Goal: Contribute content: Contribute content

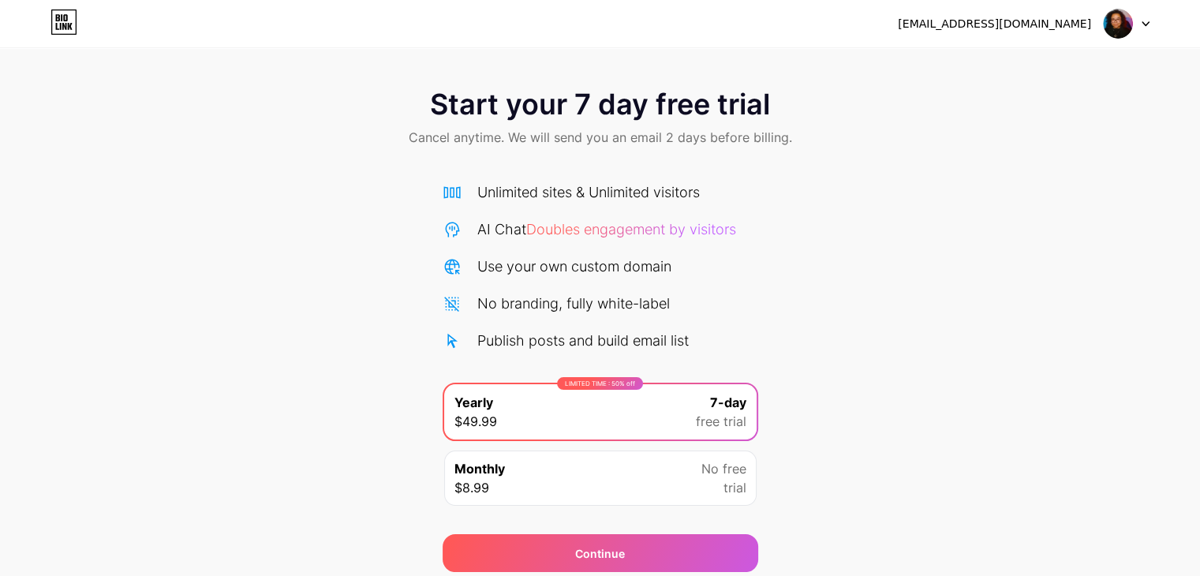
click at [1143, 30] on div at bounding box center [1127, 23] width 46 height 28
click at [1038, 82] on li "Logout" at bounding box center [1051, 64] width 196 height 43
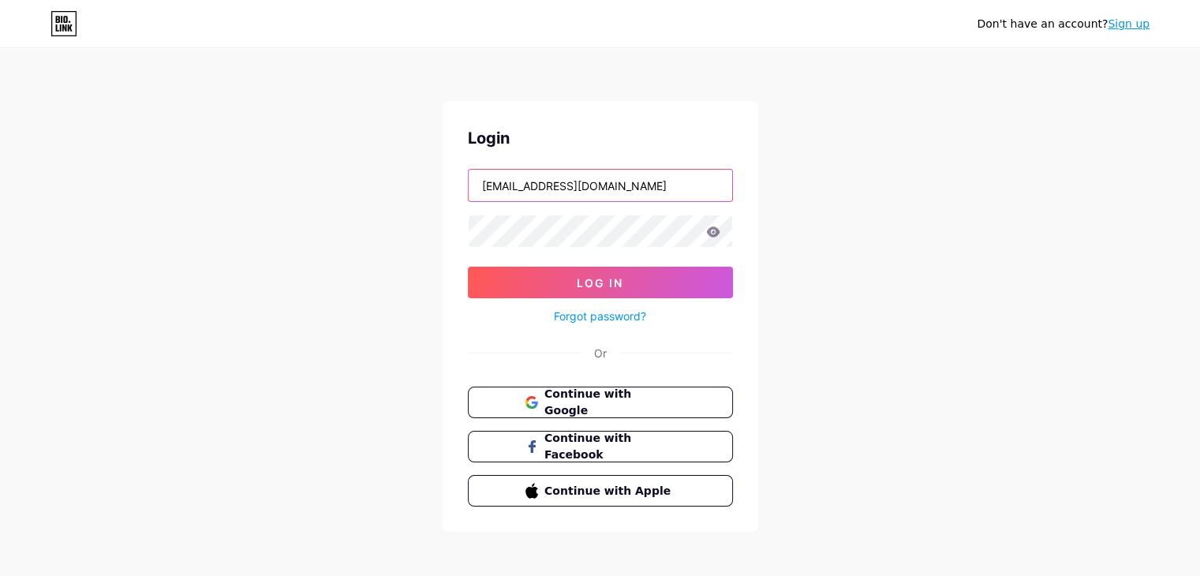
click at [631, 190] on input "[EMAIL_ADDRESS][DOMAIN_NAME]" at bounding box center [601, 186] width 264 height 32
drag, startPoint x: 657, startPoint y: 283, endPoint x: 660, endPoint y: 247, distance: 36.4
click at [660, 247] on form "[EMAIL_ADDRESS][DOMAIN_NAME] Log In Forgot password?" at bounding box center [600, 247] width 265 height 157
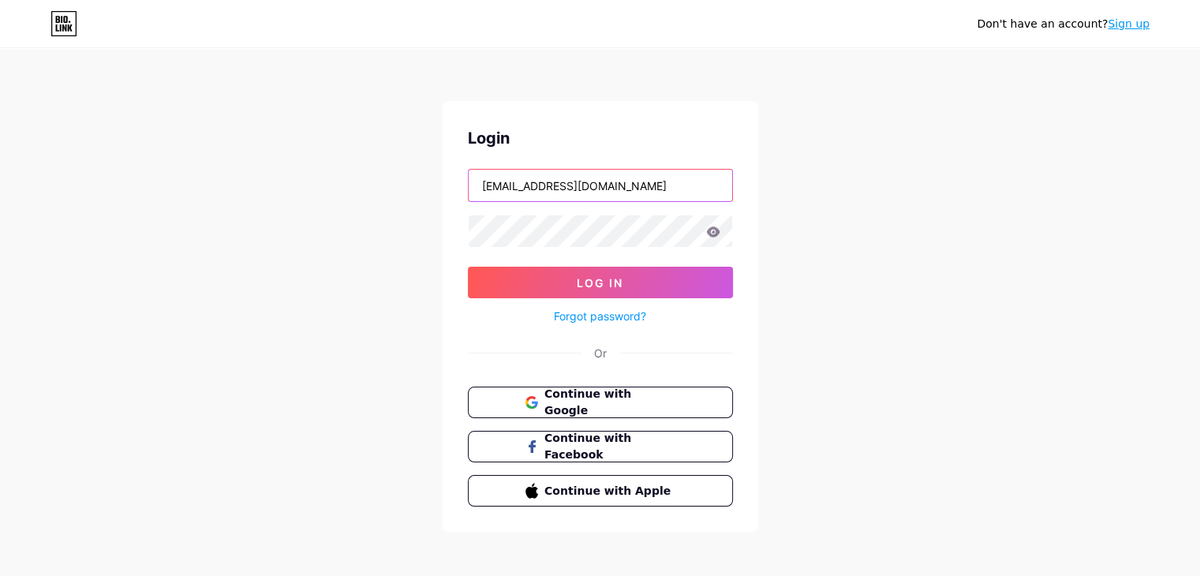
click at [556, 182] on input "[EMAIL_ADDRESS][DOMAIN_NAME]" at bounding box center [601, 186] width 264 height 32
drag, startPoint x: 556, startPoint y: 182, endPoint x: 432, endPoint y: 182, distance: 123.9
click at [432, 183] on div "Don't have an account? Sign up Login [EMAIL_ADDRESS][DOMAIN_NAME] Log In Forgot…" at bounding box center [600, 291] width 1200 height 582
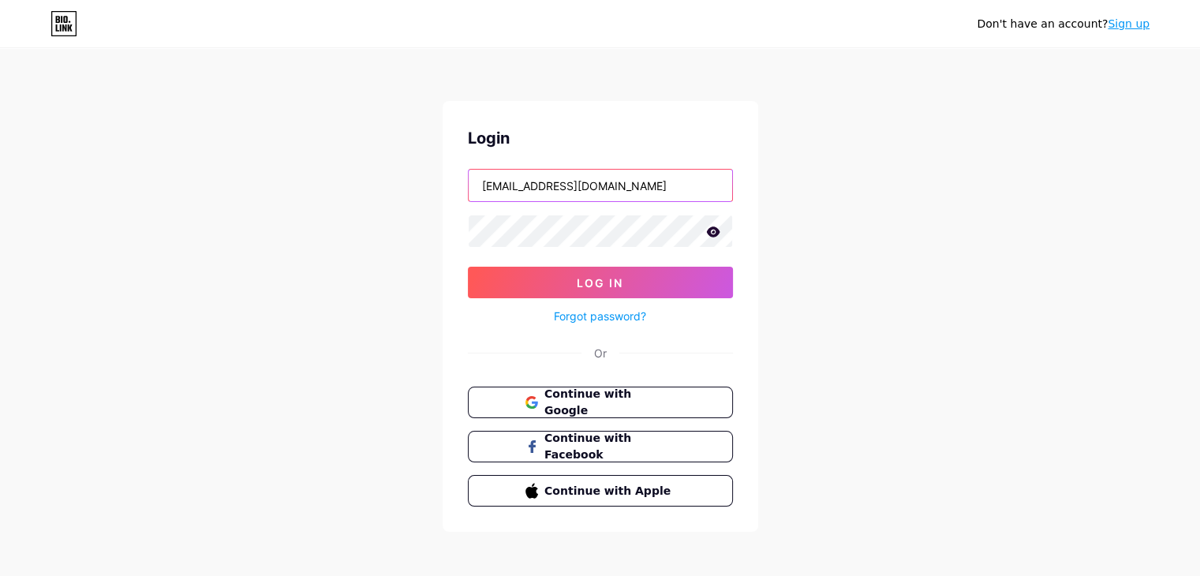
click at [468, 267] on button "Log In" at bounding box center [600, 283] width 265 height 32
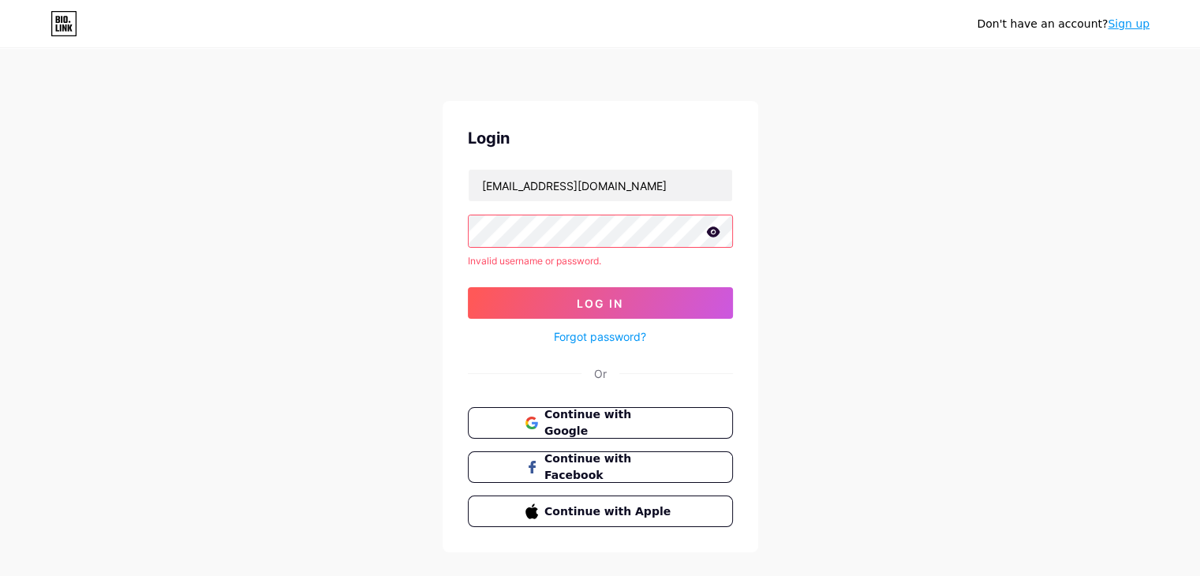
click at [716, 229] on icon at bounding box center [712, 232] width 13 height 10
click at [680, 304] on button "Log In" at bounding box center [600, 303] width 265 height 32
click at [524, 186] on input "[EMAIL_ADDRESS][DOMAIN_NAME]" at bounding box center [601, 186] width 264 height 32
drag, startPoint x: 524, startPoint y: 186, endPoint x: 464, endPoint y: 190, distance: 60.1
click at [464, 190] on div "Login [EMAIL_ADDRESS][DOMAIN_NAME] Invalid username or password. Log In Forgot …" at bounding box center [601, 326] width 316 height 451
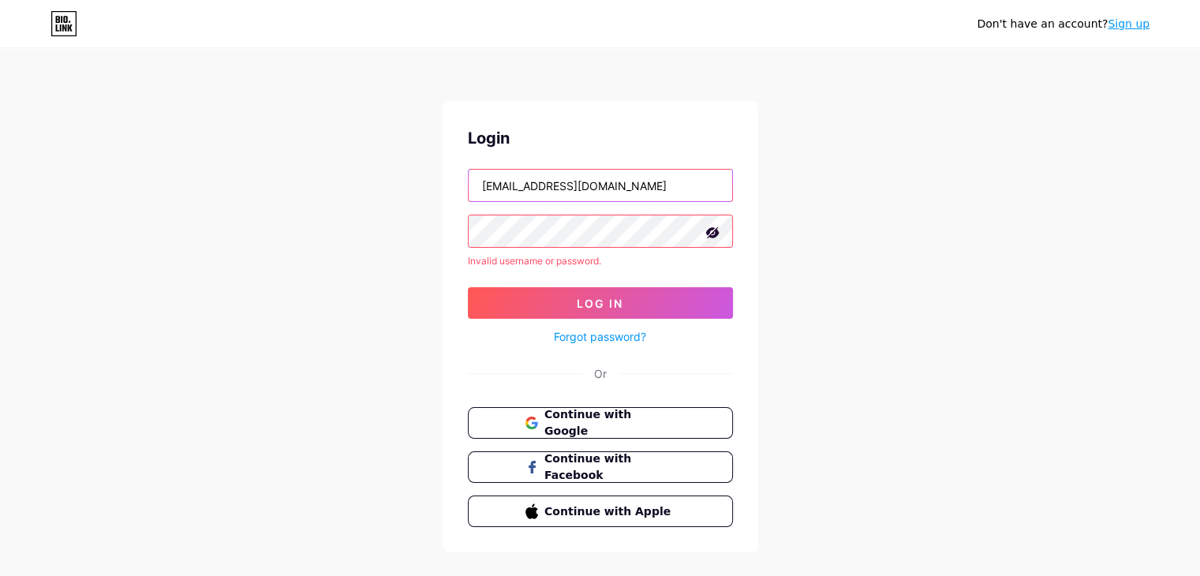
click at [575, 188] on input "[EMAIL_ADDRESS][DOMAIN_NAME]" at bounding box center [601, 186] width 264 height 32
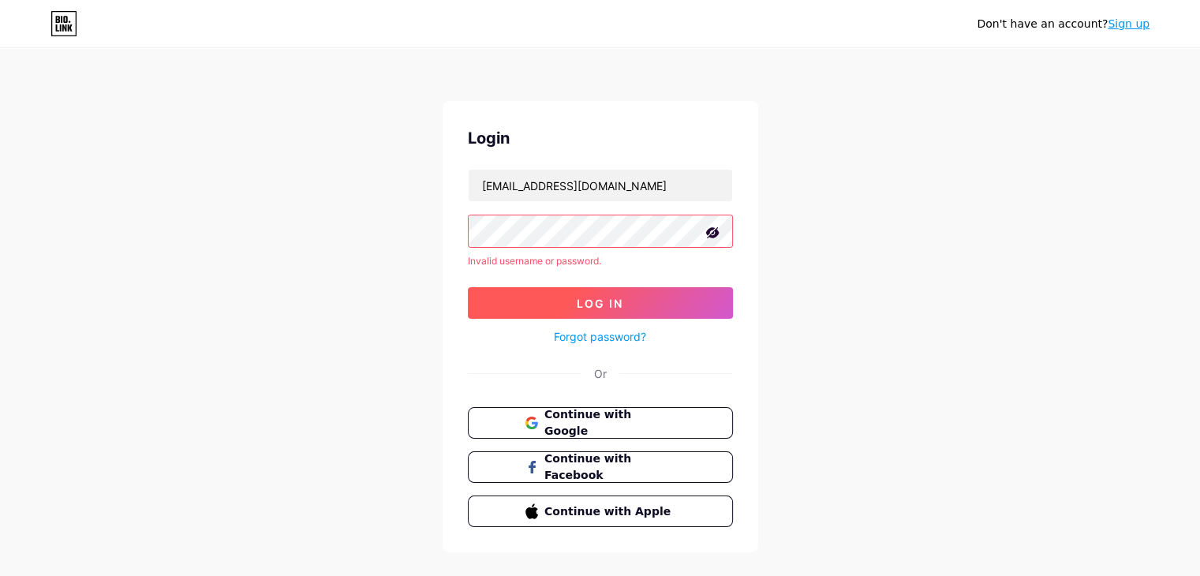
click at [661, 303] on button "Log In" at bounding box center [600, 303] width 265 height 32
click at [680, 310] on button "Log In" at bounding box center [600, 303] width 265 height 32
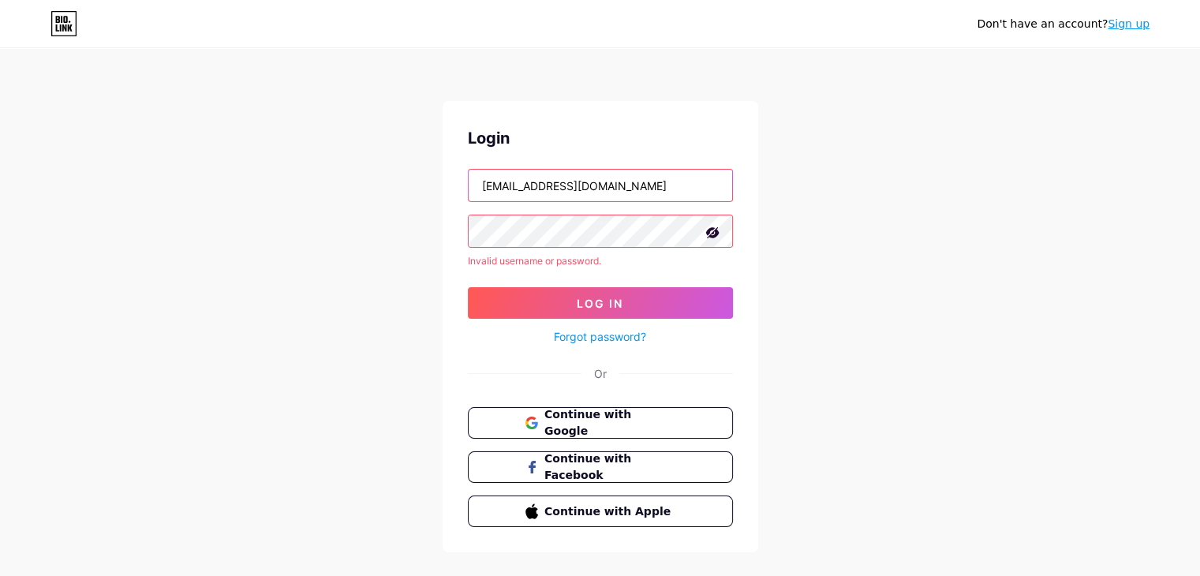
click at [608, 193] on input "[EMAIL_ADDRESS][DOMAIN_NAME]" at bounding box center [601, 186] width 264 height 32
click at [609, 193] on input "[EMAIL_ADDRESS][DOMAIN_NAME]" at bounding box center [601, 186] width 264 height 32
type input "eusoucarmona"
click at [794, 185] on div "Don't have an account? Sign up Login eusoucarmona Invalid username or password.…" at bounding box center [600, 301] width 1200 height 603
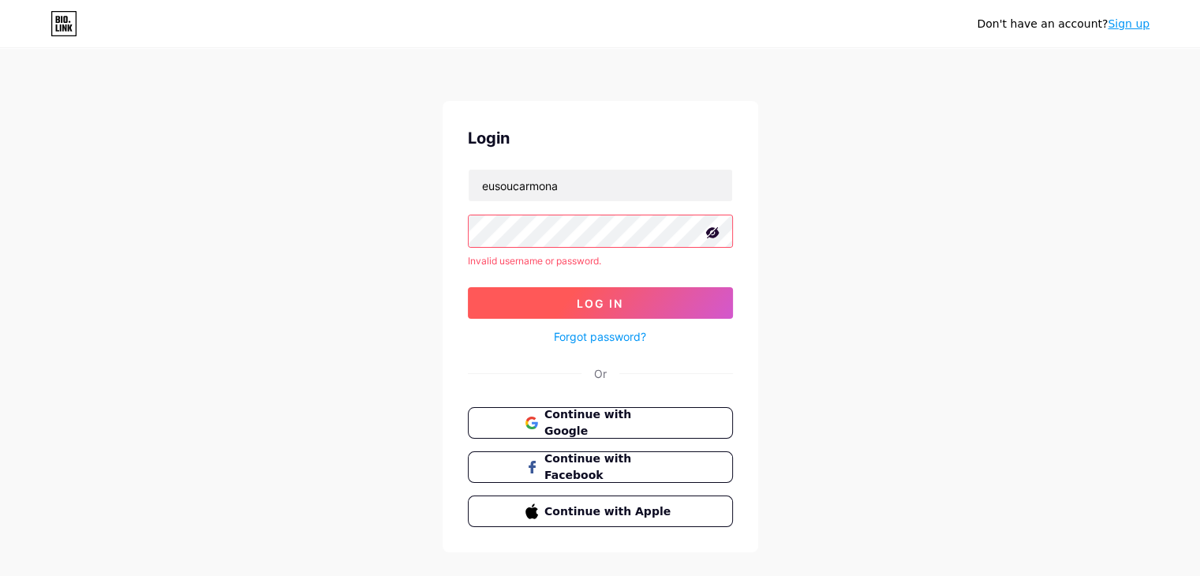
click at [682, 296] on button "Log In" at bounding box center [600, 303] width 265 height 32
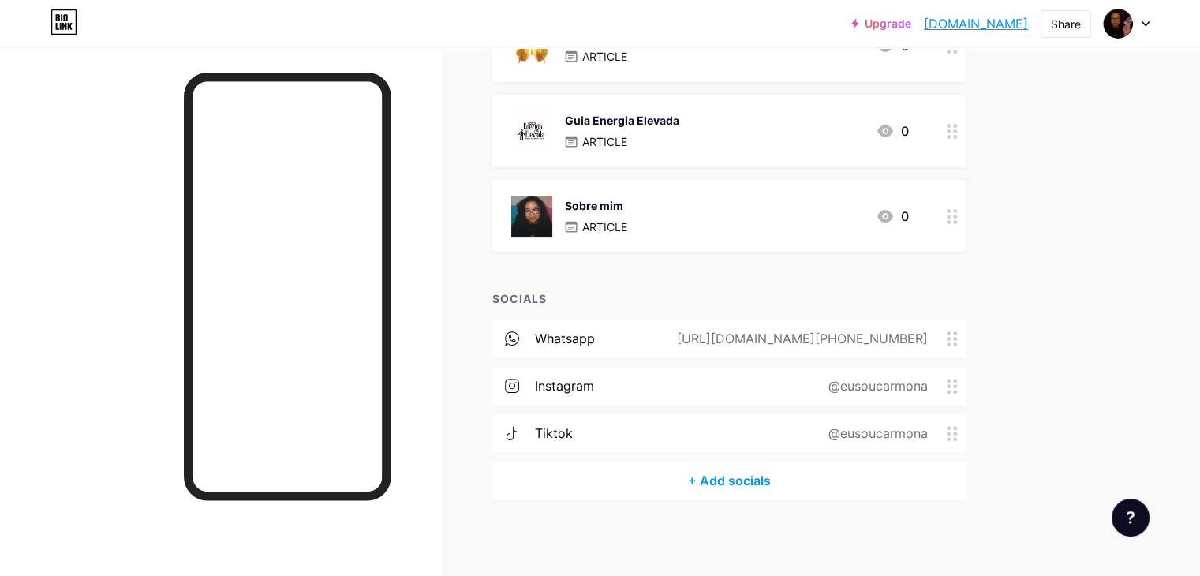
scroll to position [410, 0]
click at [957, 446] on div "tiktok @eusoucarmona" at bounding box center [729, 433] width 474 height 38
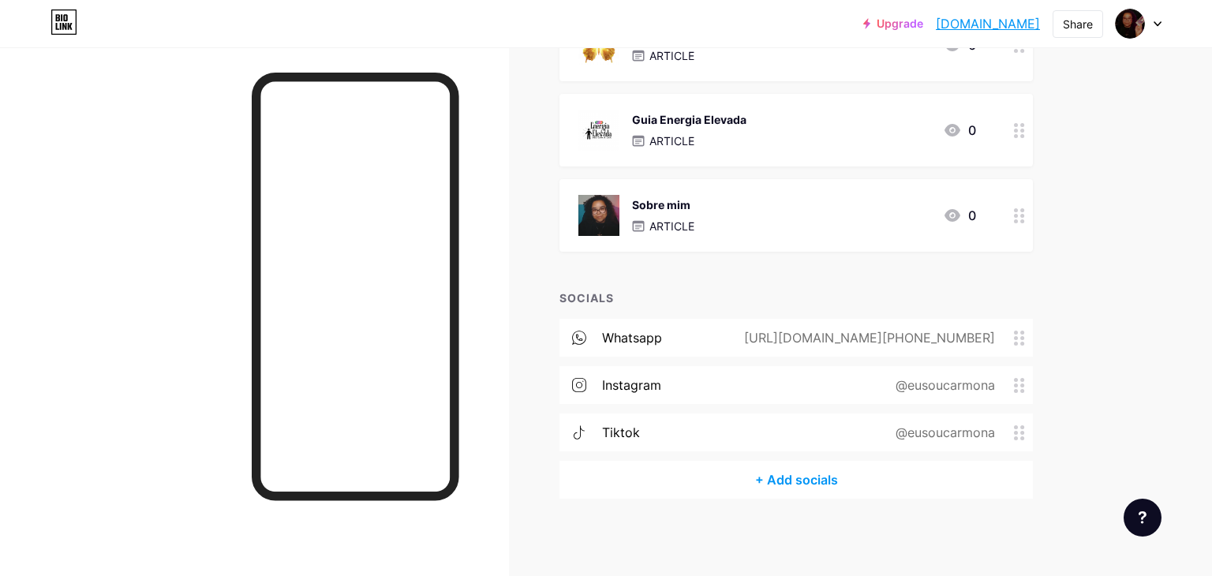
click at [636, 296] on input "eusoucarmona" at bounding box center [606, 285] width 284 height 27
paste input "[URL][DOMAIN_NAME]"
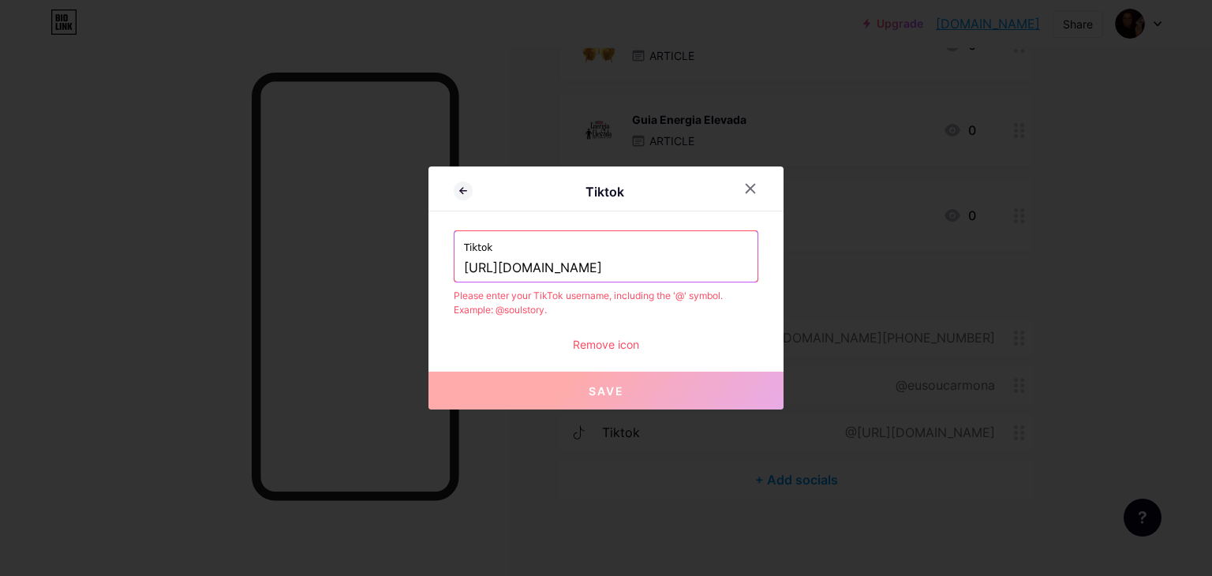
drag, startPoint x: 605, startPoint y: 269, endPoint x: 448, endPoint y: 263, distance: 157.2
click at [448, 263] on div "Tiktok Tiktok [URL][DOMAIN_NAME] Please enter your TikTok username, including t…" at bounding box center [606, 288] width 355 height 243
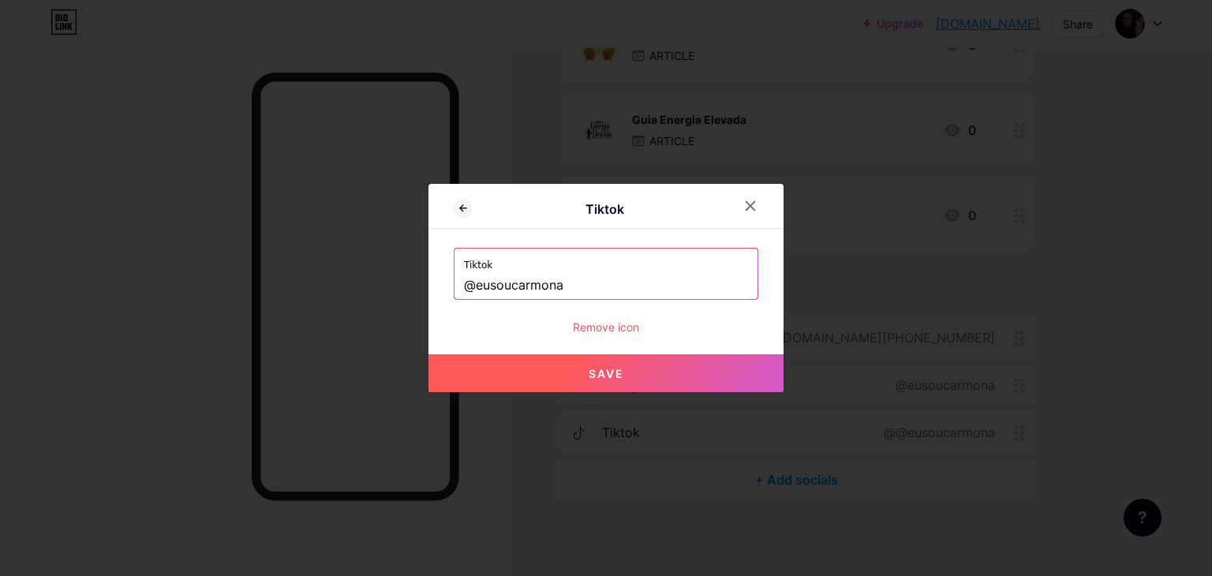
click at [566, 374] on button "Save" at bounding box center [606, 373] width 355 height 38
type input "[URL][DOMAIN_NAME]"
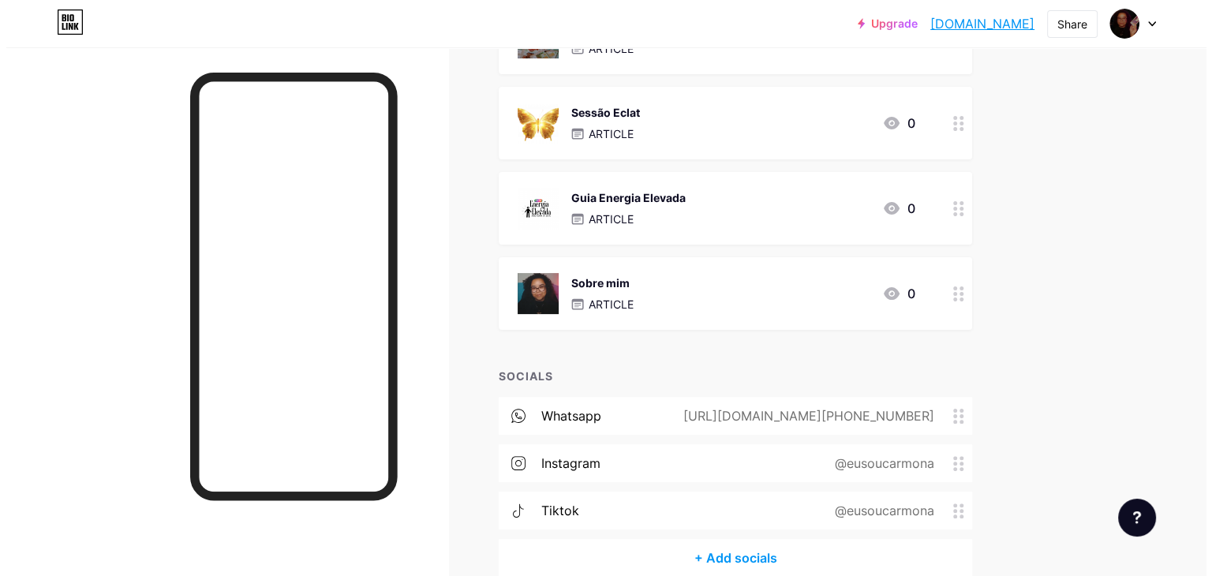
scroll to position [253, 0]
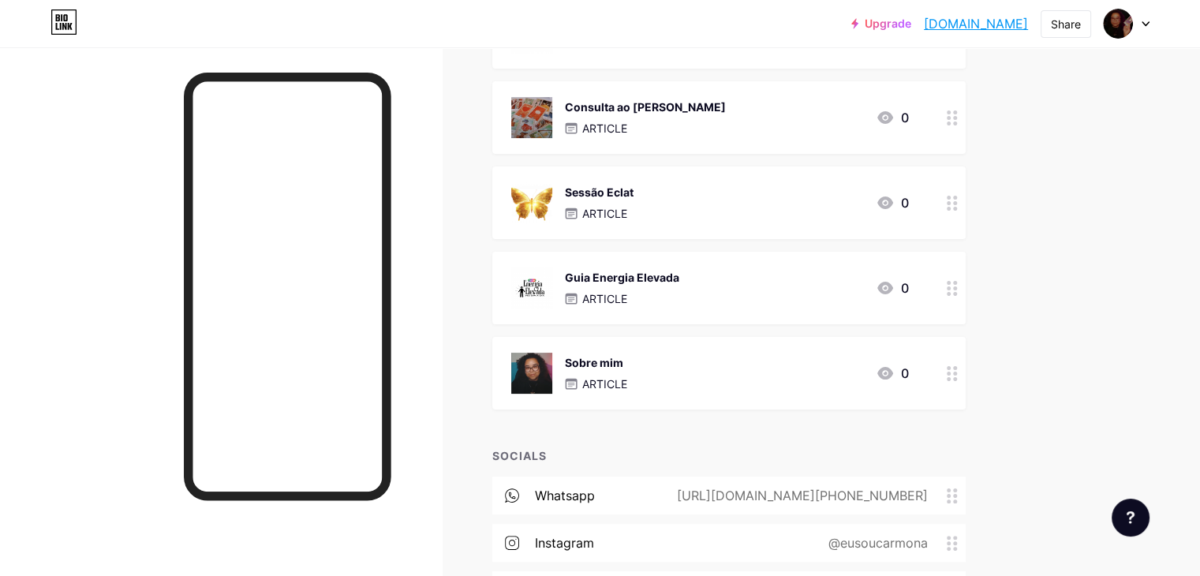
click at [863, 200] on div "Sessão Eclat ARTICLE 0" at bounding box center [710, 202] width 398 height 41
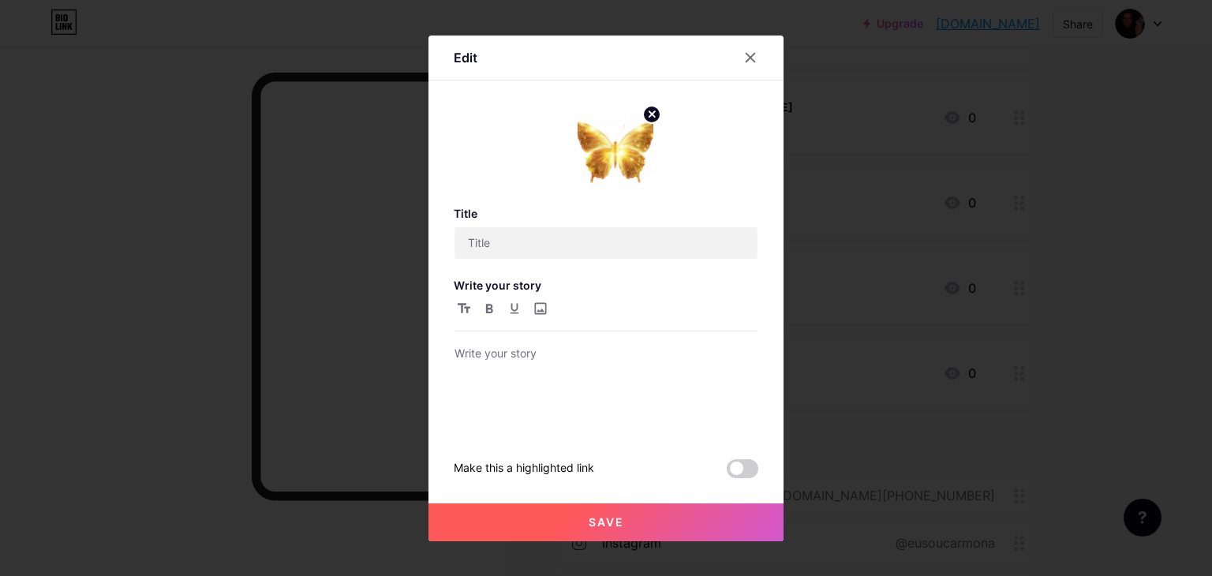
type input "Sessão Eclat"
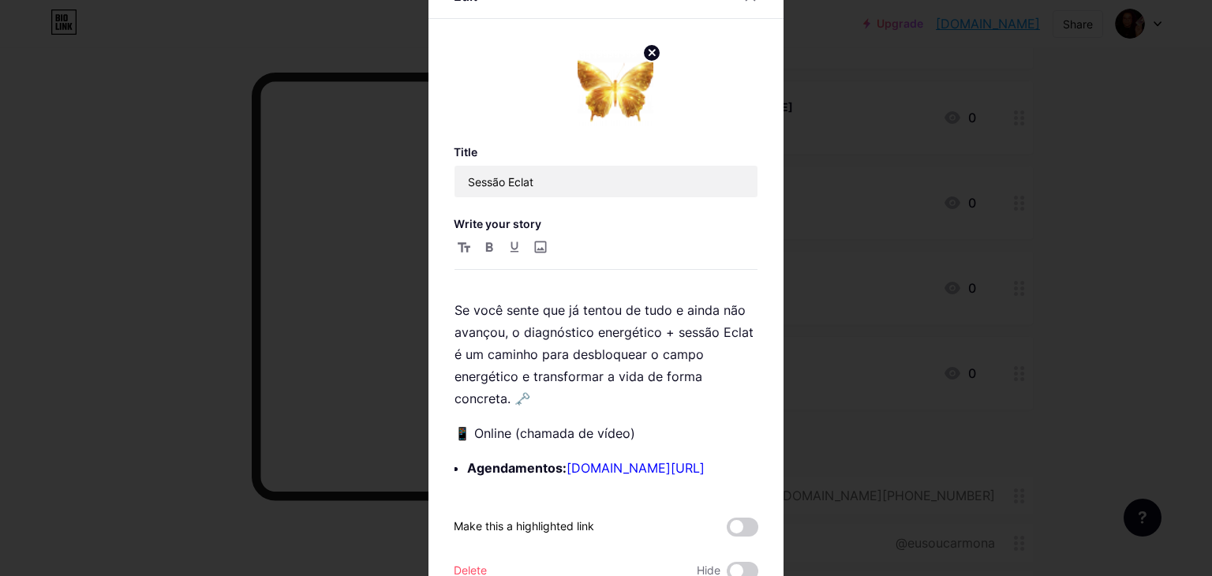
scroll to position [79, 0]
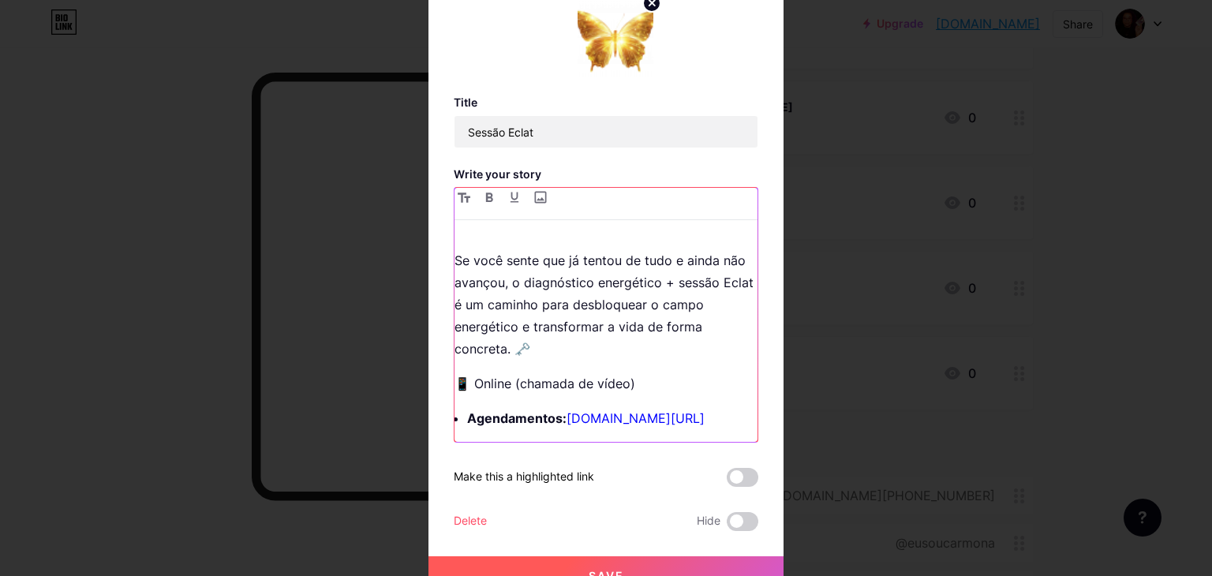
click at [723, 421] on p "Agendamentos: [DOMAIN_NAME][URL]" at bounding box center [612, 418] width 290 height 22
drag, startPoint x: 552, startPoint y: 418, endPoint x: 519, endPoint y: 421, distance: 33.3
click at [522, 421] on strong "Agendamentos:" at bounding box center [516, 418] width 99 height 16
drag, startPoint x: 552, startPoint y: 420, endPoint x: 462, endPoint y: 420, distance: 90.0
click at [467, 420] on strong "Agendamentos:" at bounding box center [516, 418] width 99 height 16
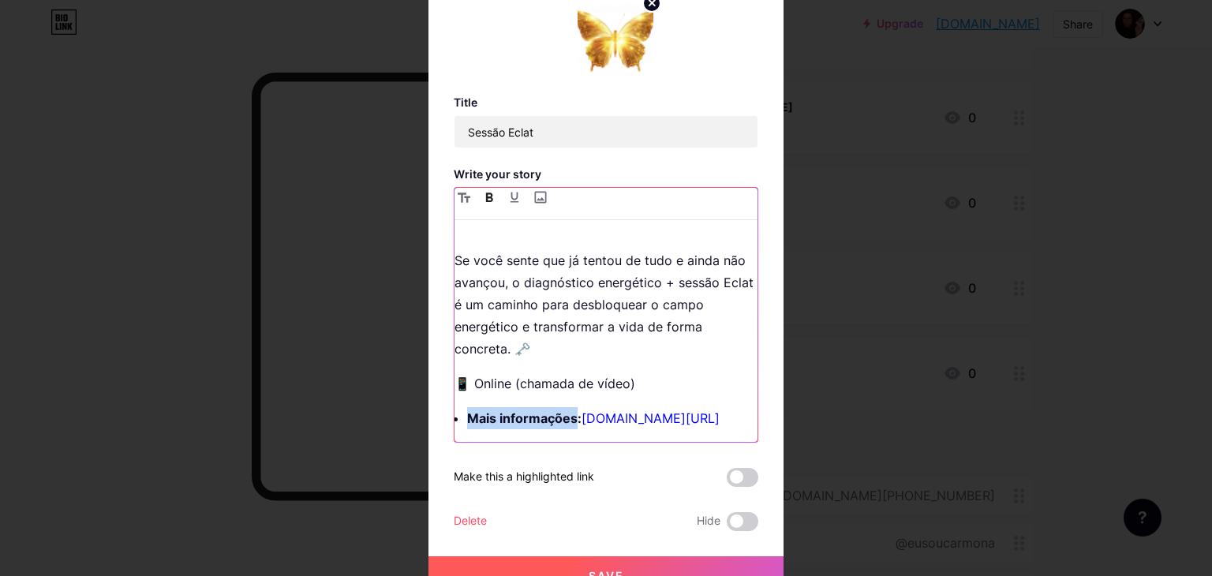
drag, startPoint x: 568, startPoint y: 423, endPoint x: 462, endPoint y: 425, distance: 105.8
click at [467, 425] on p "Mais informações: [DOMAIN_NAME][URL]" at bounding box center [612, 418] width 290 height 22
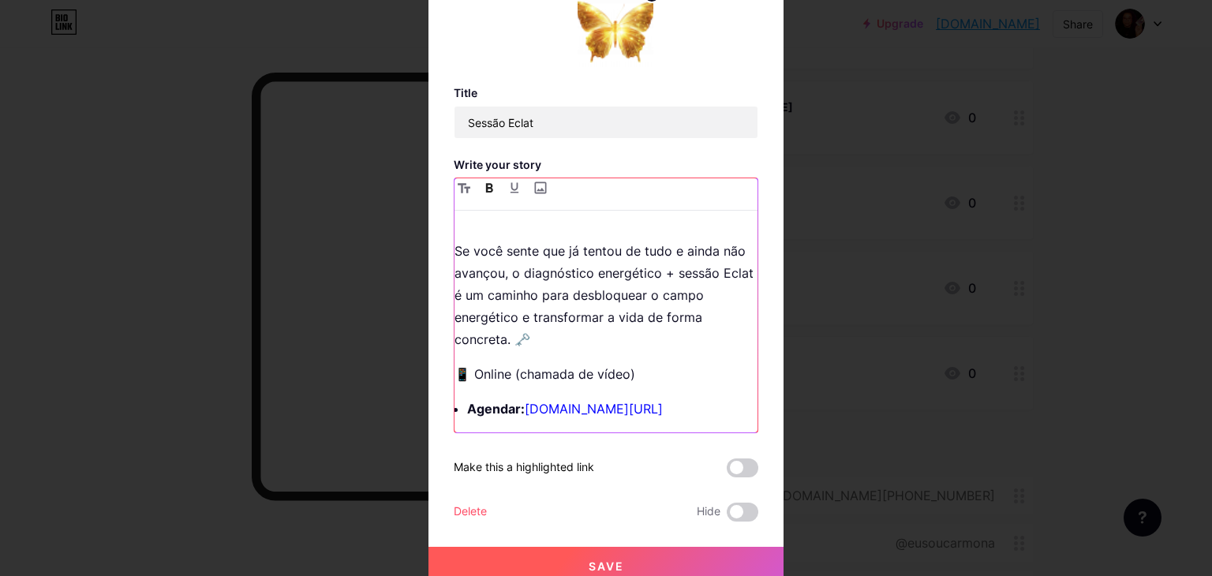
scroll to position [99, 0]
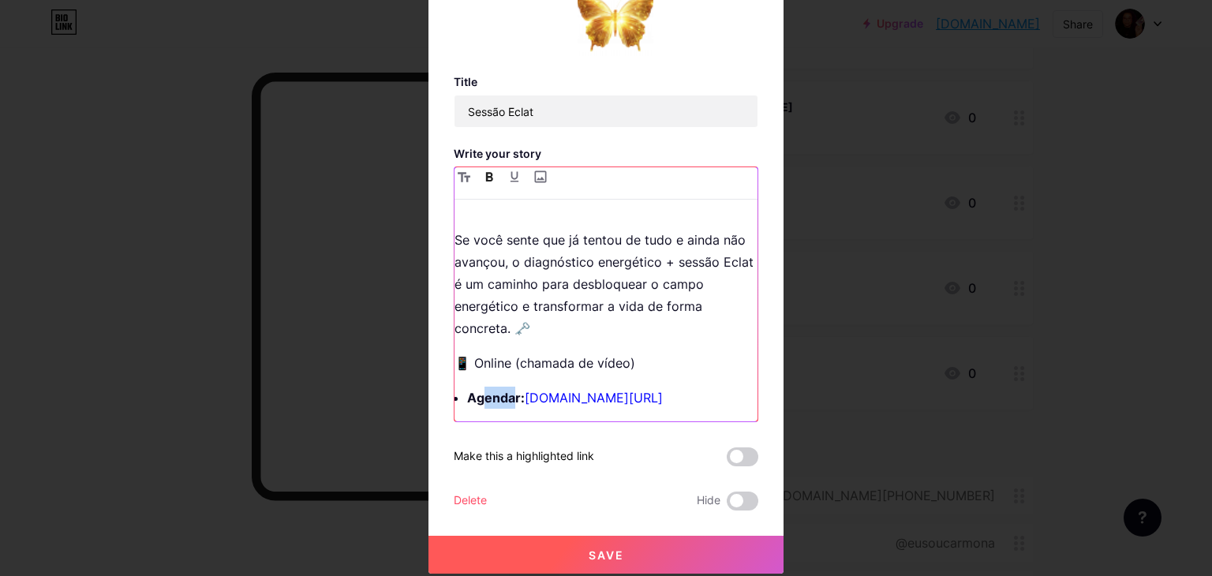
drag, startPoint x: 511, startPoint y: 397, endPoint x: 474, endPoint y: 395, distance: 36.4
click at [474, 395] on strong "Agendar:" at bounding box center [496, 398] width 58 height 16
drag, startPoint x: 513, startPoint y: 402, endPoint x: 464, endPoint y: 398, distance: 49.1
click at [467, 398] on strong "Agendar:" at bounding box center [496, 398] width 58 height 16
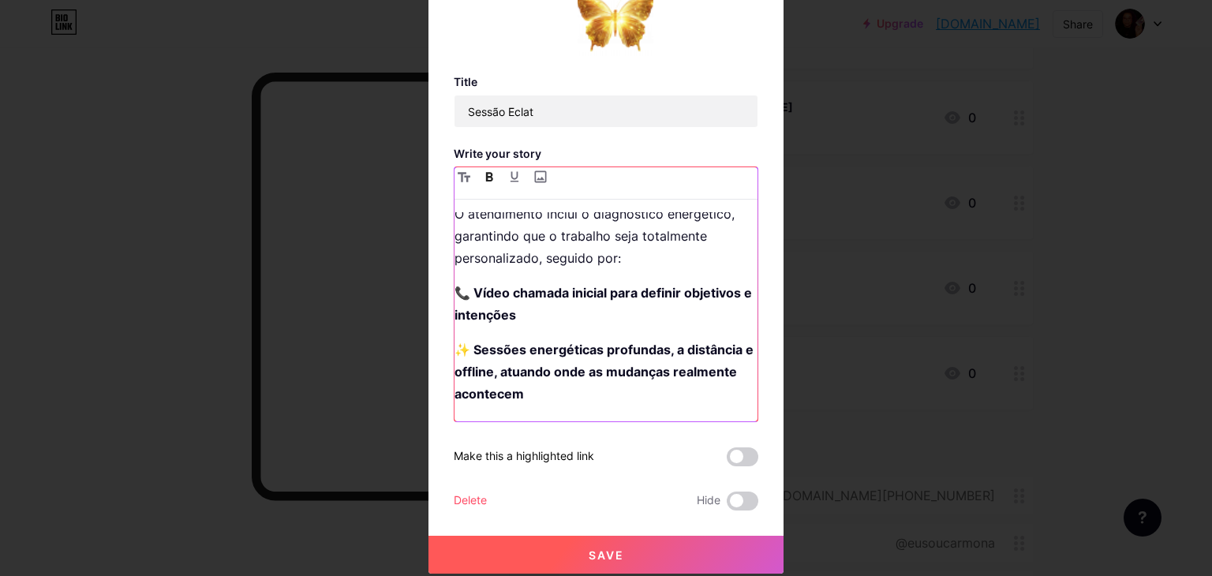
scroll to position [0, 0]
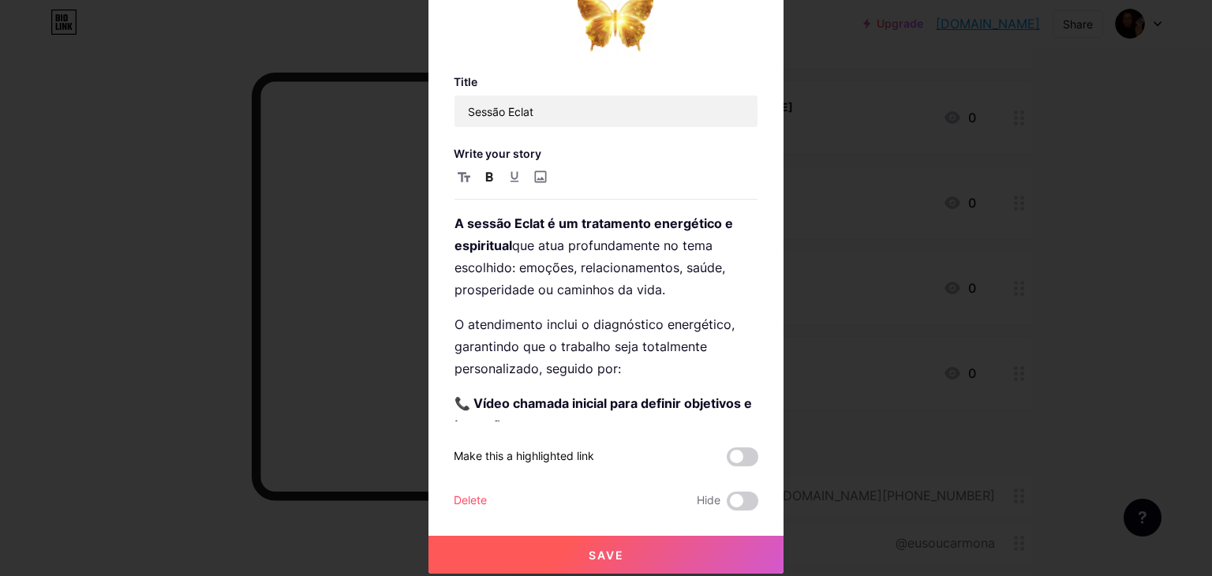
click at [677, 560] on button "Save" at bounding box center [606, 555] width 355 height 38
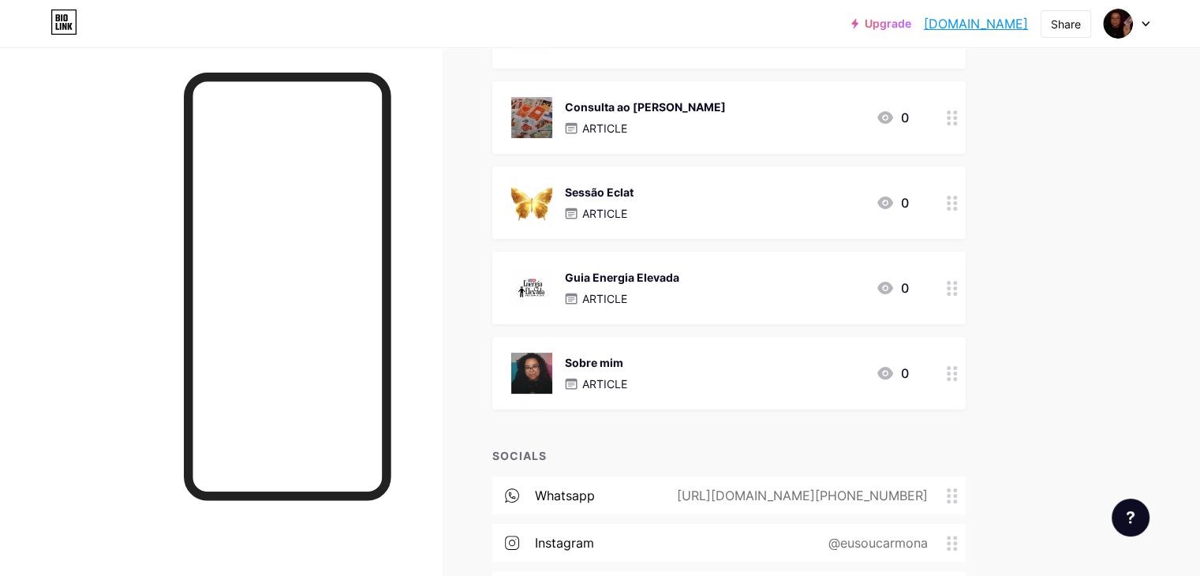
click at [1032, 320] on div "Links Posts Design Subscribers Stats Settings + ADD LINK + ADD EMBED + Add head…" at bounding box center [516, 265] width 1032 height 941
click at [802, 174] on div "Sessão Eclat ARTICLE 0" at bounding box center [729, 203] width 474 height 73
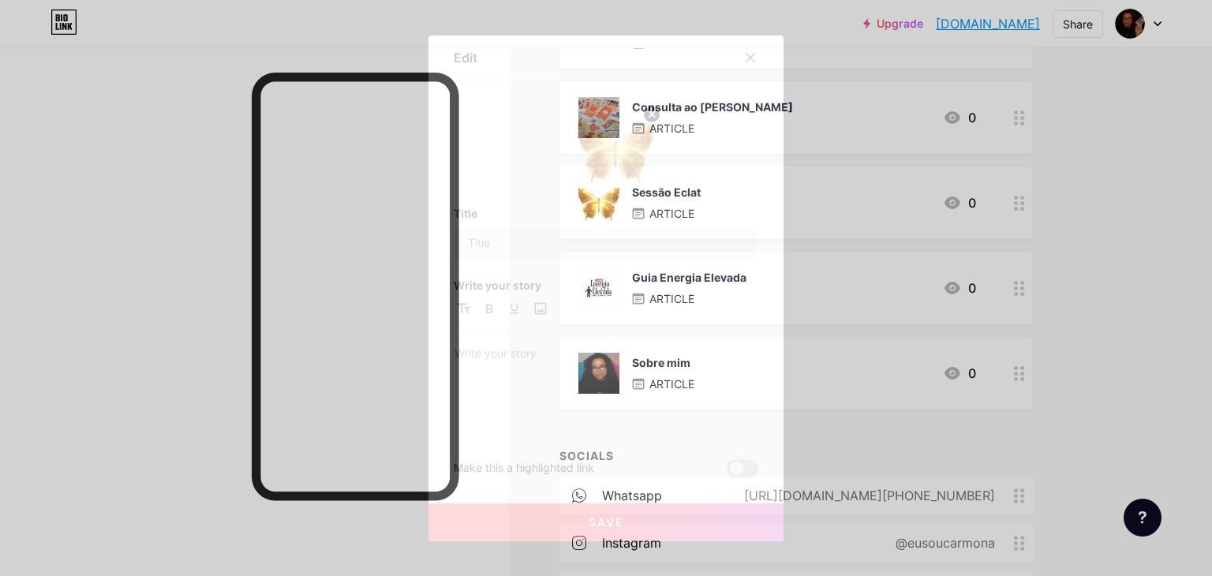
type input "Sessão Eclat"
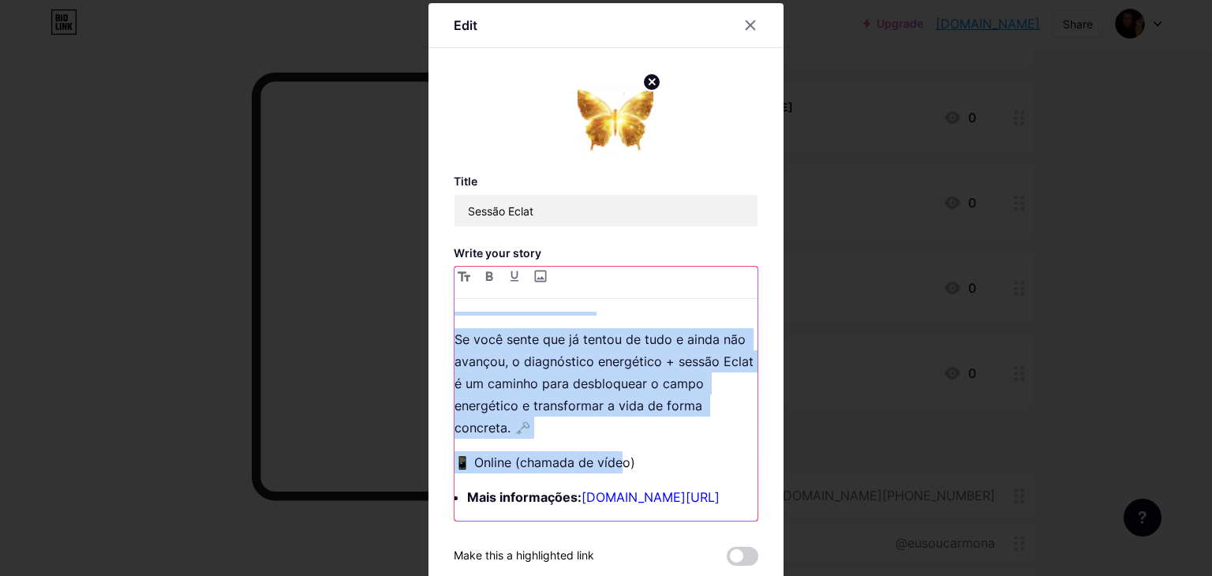
scroll to position [782, 0]
drag, startPoint x: 451, startPoint y: 320, endPoint x: 646, endPoint y: 464, distance: 242.6
click at [646, 464] on div "A sessão Eclat é um tratamento energético e espiritual que atua profundamente n…" at bounding box center [606, 416] width 303 height 209
copy div "L ipsumd Sitam c ad elitseddoe temporinci u laboreetdo mag aliq enimadminimve q…"
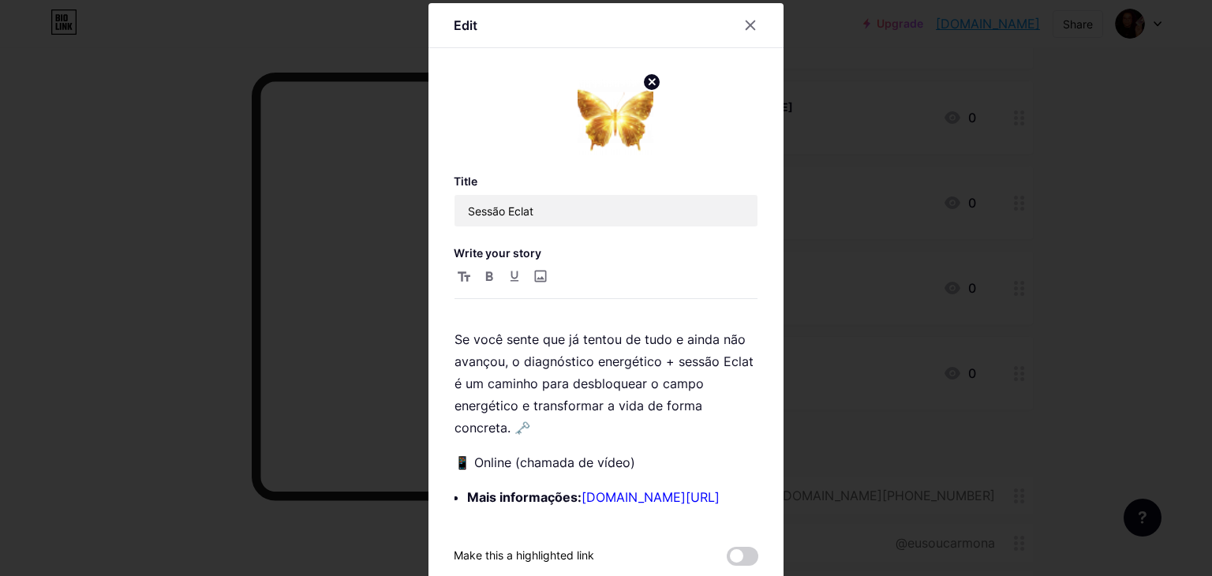
click at [183, 155] on div at bounding box center [606, 288] width 1212 height 576
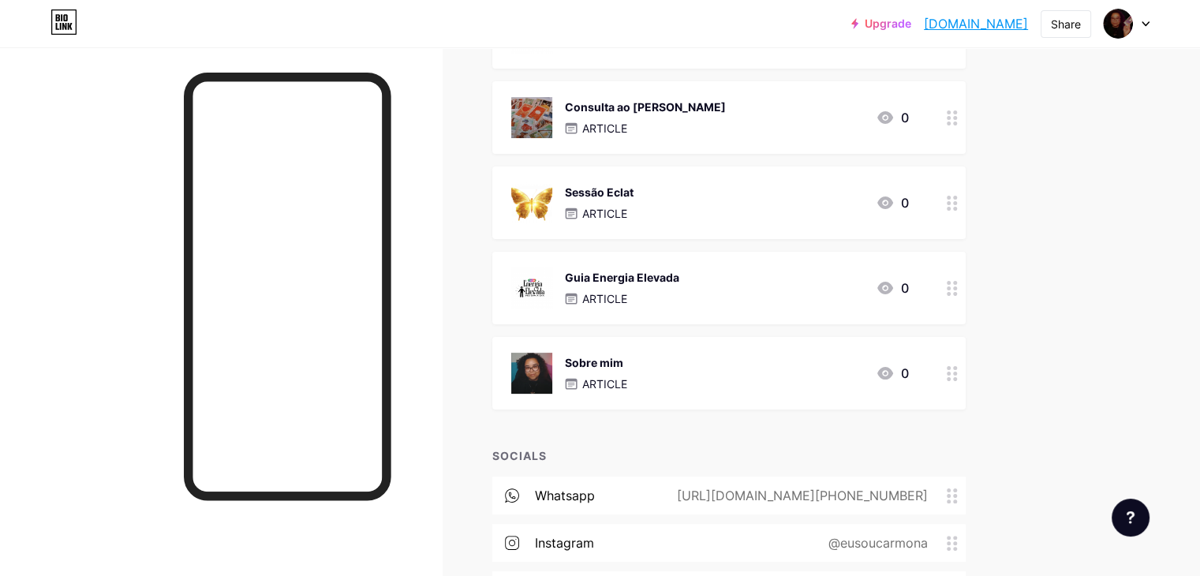
click at [1032, 230] on div "Links Posts Design Subscribers Stats Settings + ADD LINK + ADD EMBED + Add head…" at bounding box center [516, 265] width 1032 height 941
click at [813, 132] on div "Consulta ao [PERSON_NAME] ARTICLE 0" at bounding box center [710, 117] width 398 height 41
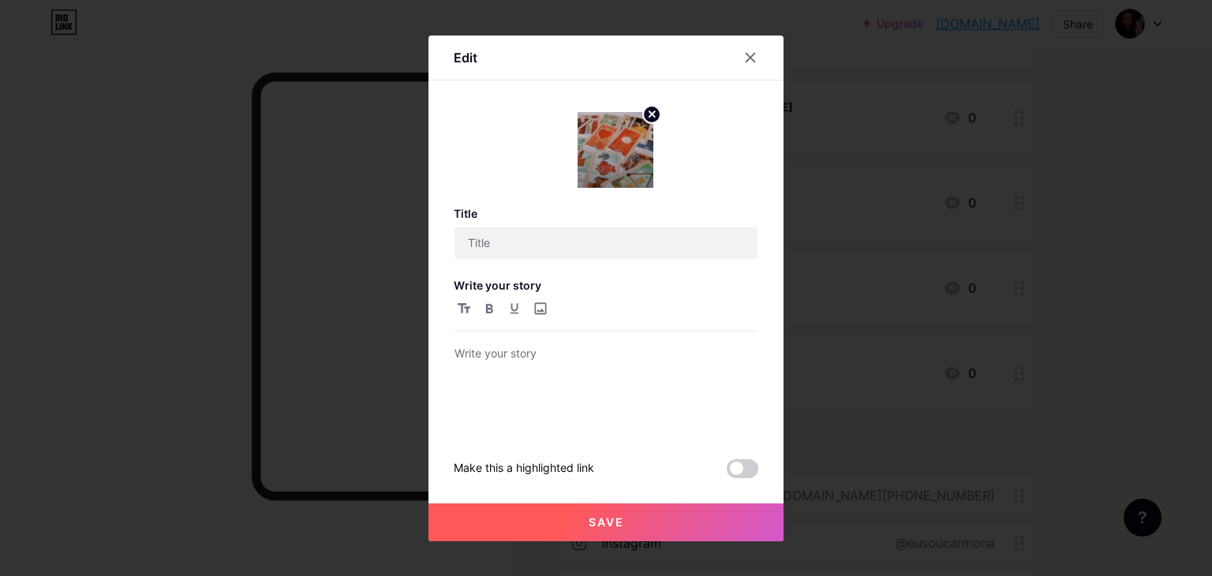
type input "Consulta ao [PERSON_NAME]"
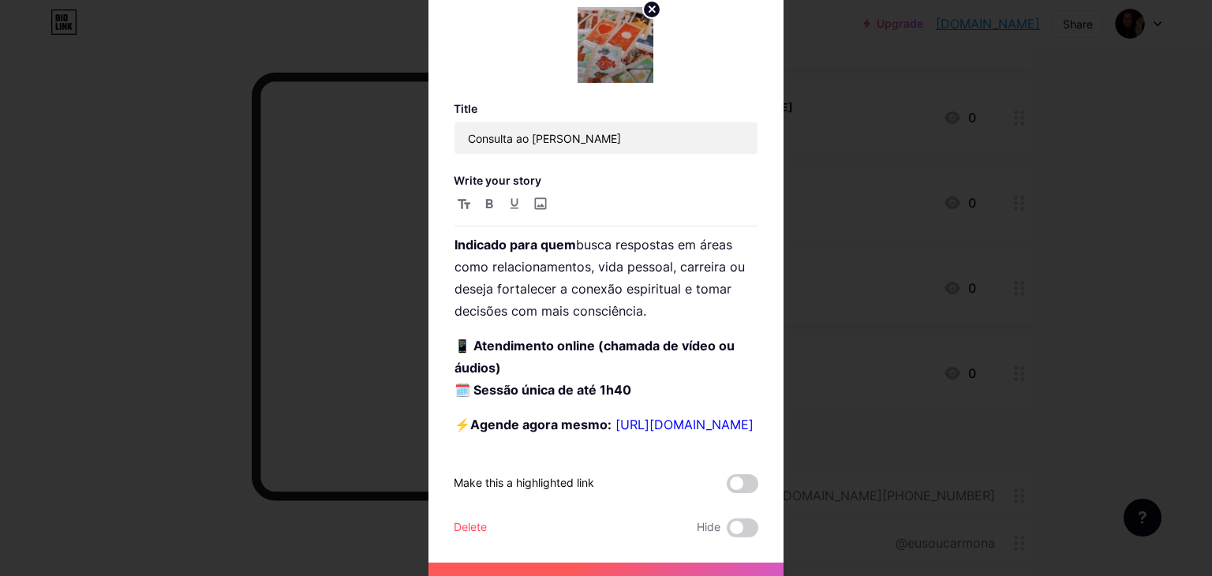
scroll to position [79, 0]
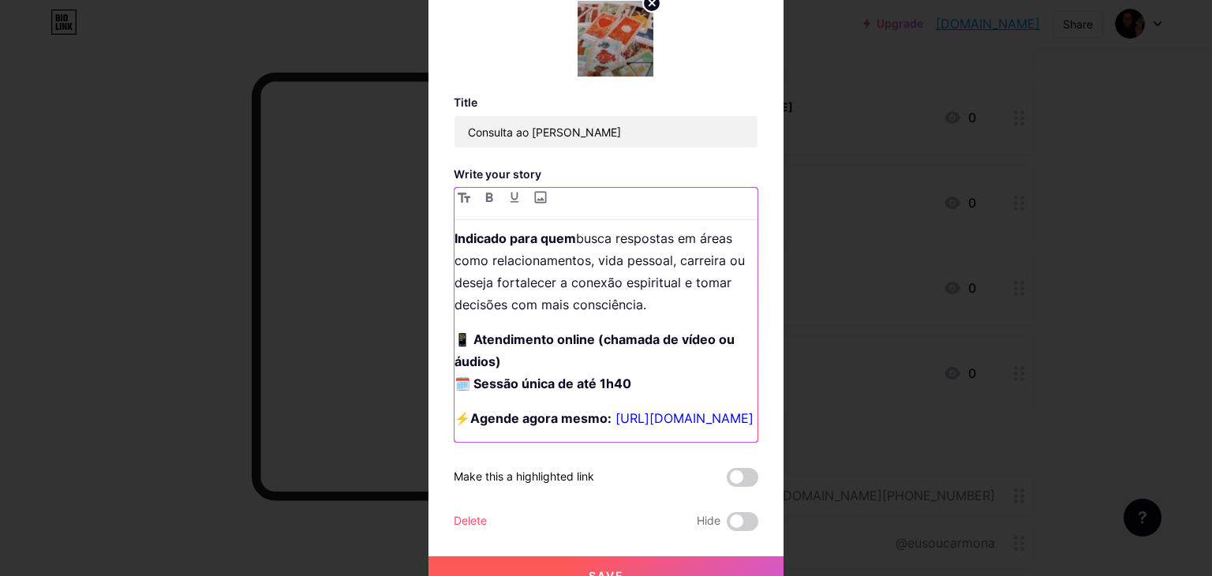
drag, startPoint x: 717, startPoint y: 414, endPoint x: 445, endPoint y: 419, distance: 271.5
click at [445, 419] on div "Edit Title Consulta ao Tarot Cigano Write your story As cartas revelam mensagen…" at bounding box center [606, 259] width 355 height 670
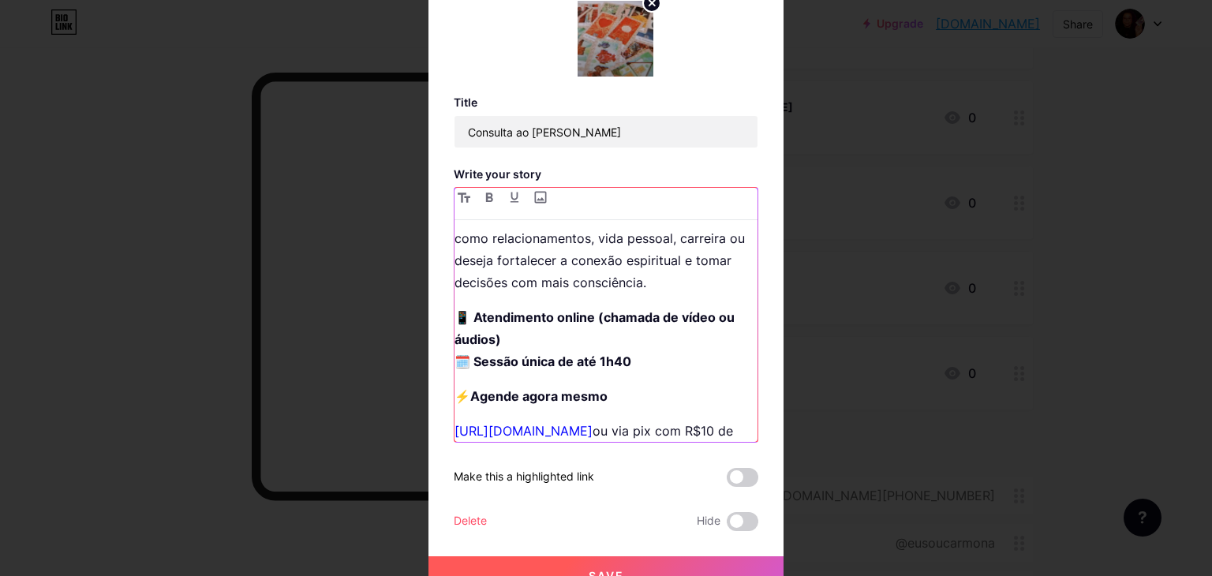
scroll to position [151, 0]
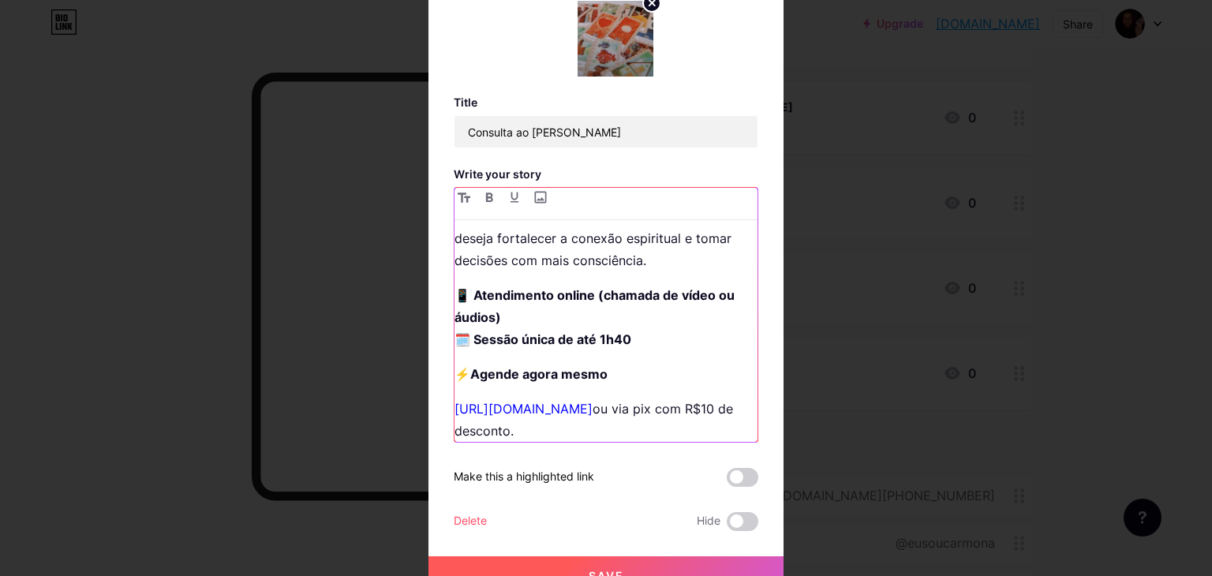
click at [585, 371] on strong "Agende agora mesmo" at bounding box center [538, 374] width 137 height 16
click at [597, 380] on strong "Agende agora mesmo" at bounding box center [538, 374] width 137 height 16
click at [624, 563] on button "Save" at bounding box center [606, 575] width 355 height 38
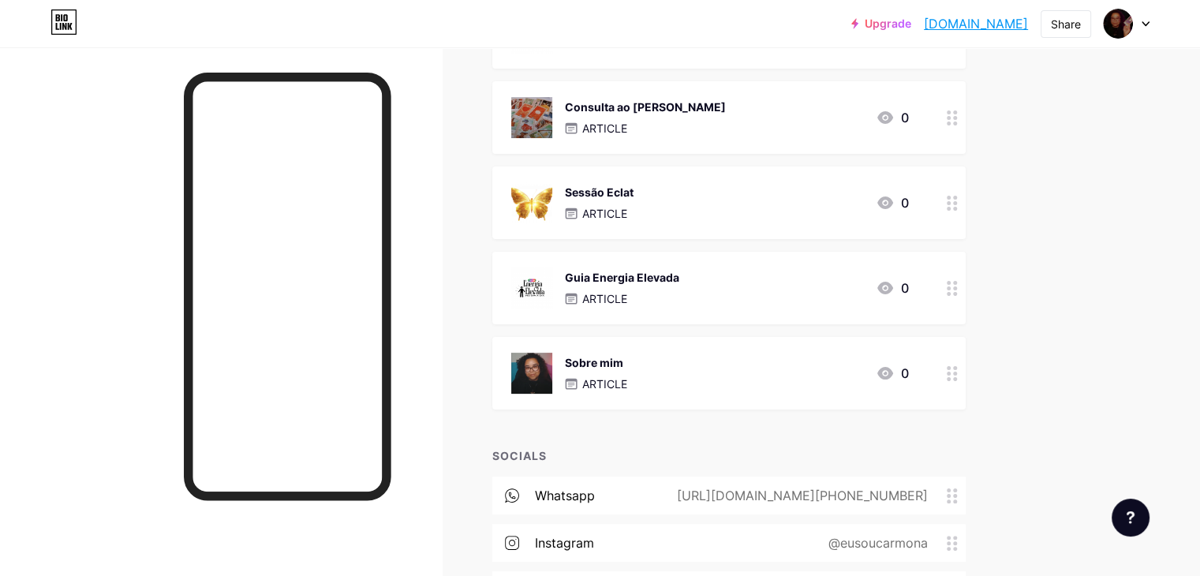
click at [814, 120] on div "Consulta ao [PERSON_NAME] ARTICLE 0" at bounding box center [710, 117] width 398 height 41
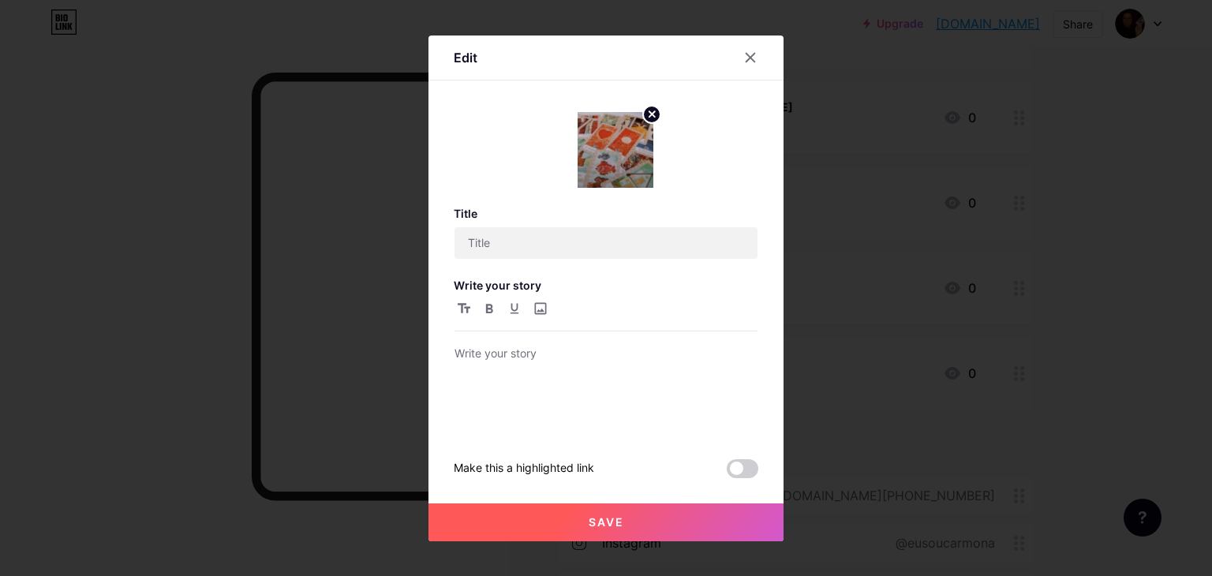
type input "Consulta ao [PERSON_NAME]"
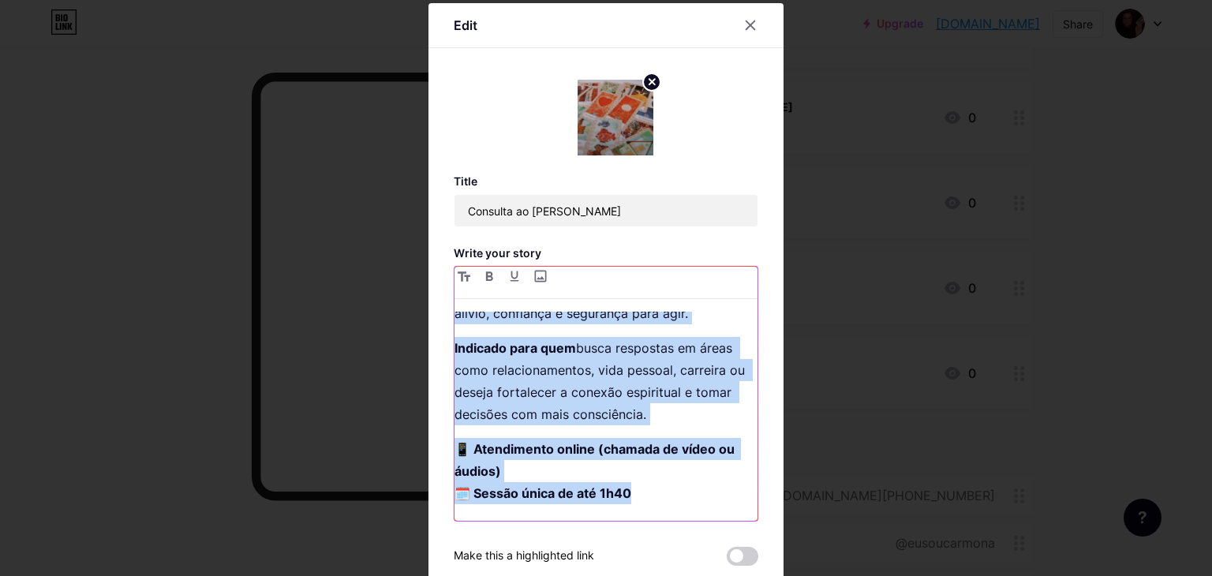
scroll to position [158, 0]
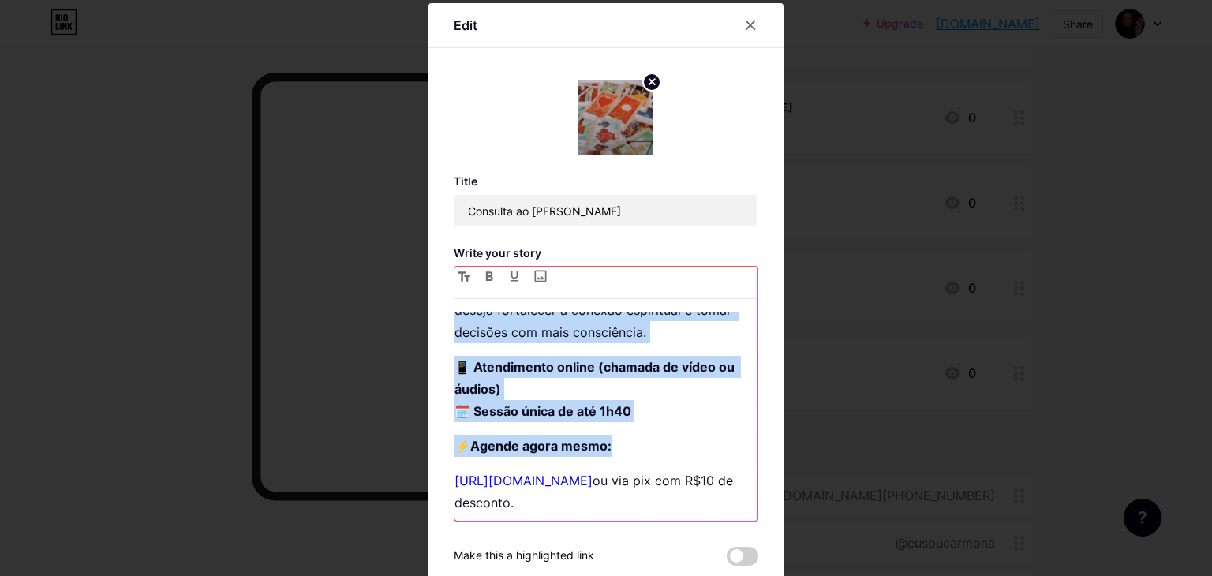
drag, startPoint x: 450, startPoint y: 321, endPoint x: 659, endPoint y: 446, distance: 243.5
click at [659, 446] on div "As cartas revelam mensagens do universo, mostram influências ocultas e apontam …" at bounding box center [606, 416] width 303 height 209
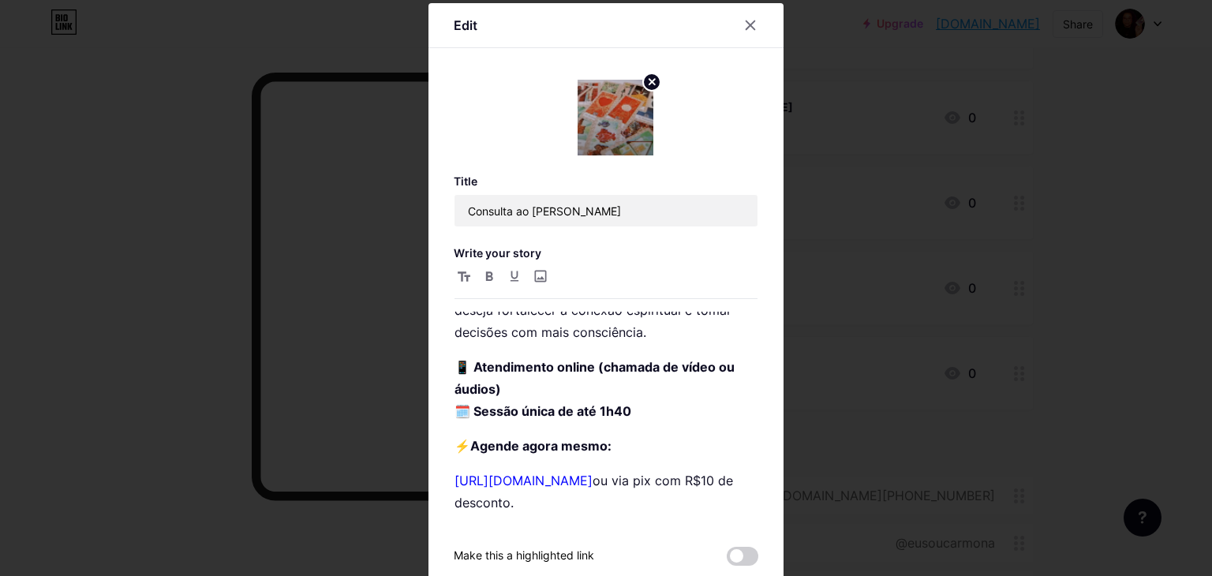
click at [1050, 345] on div at bounding box center [606, 288] width 1212 height 576
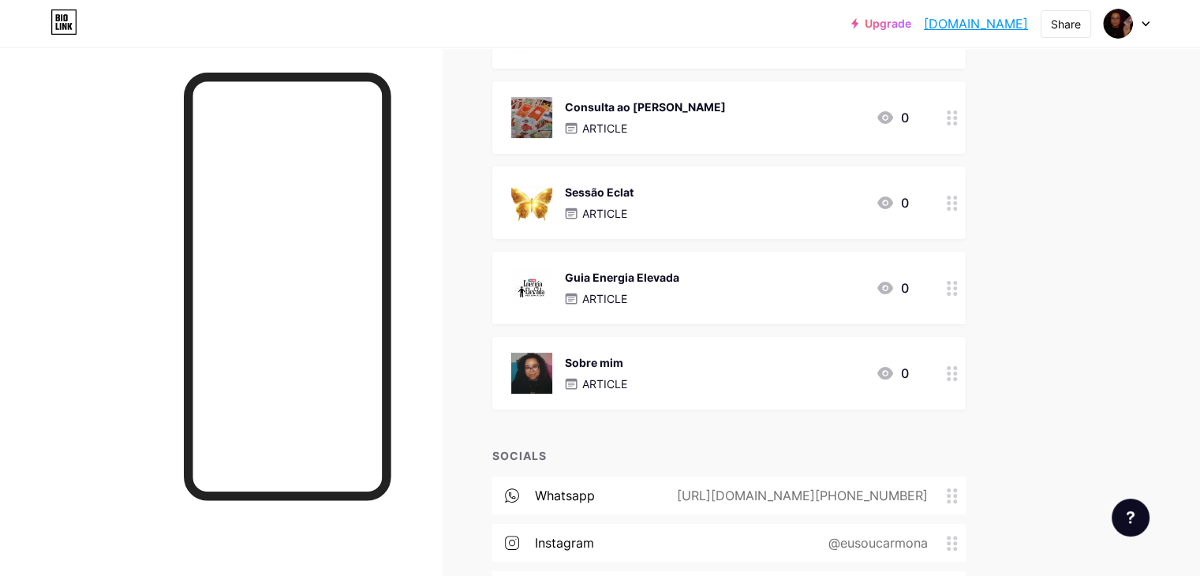
click at [704, 182] on div "Sessão Eclat ARTICLE 0" at bounding box center [710, 202] width 398 height 41
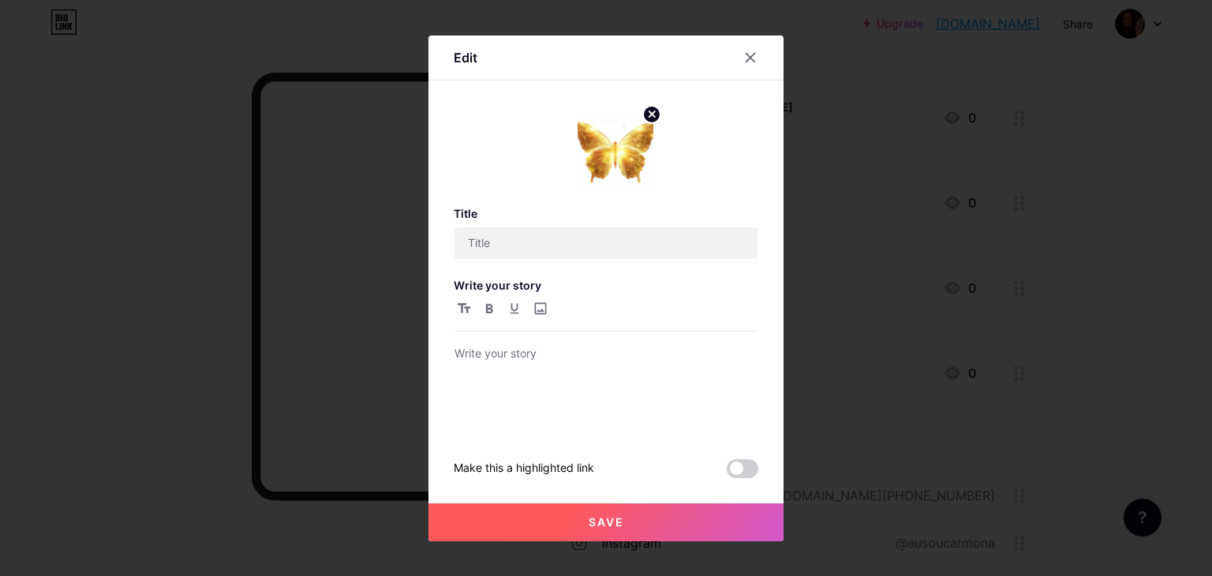
type input "Sessão Eclat"
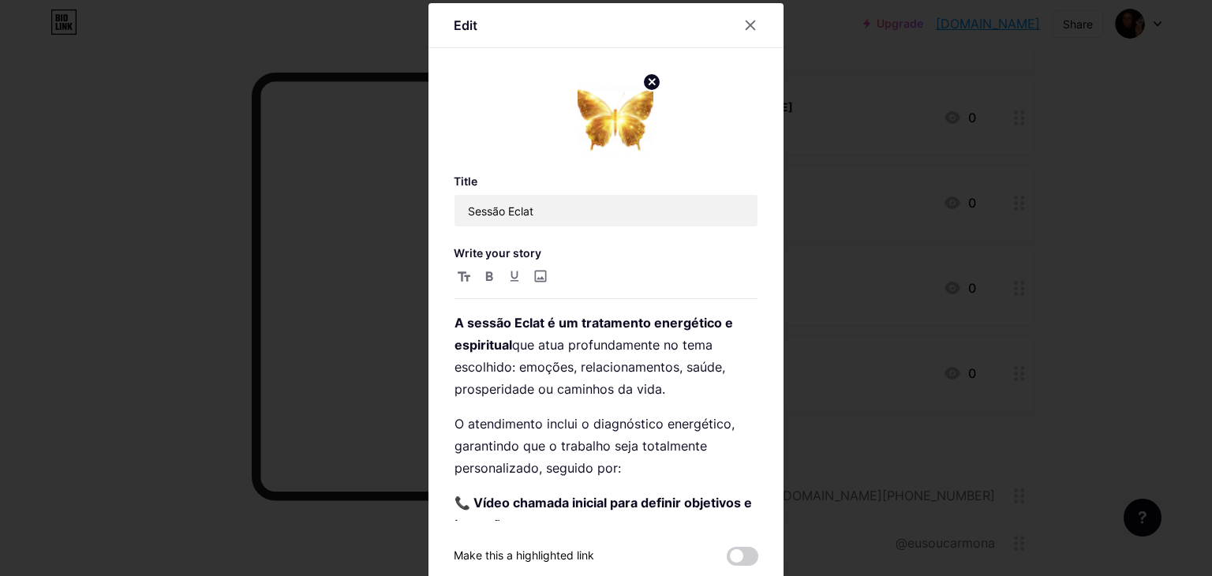
click at [941, 155] on div at bounding box center [606, 288] width 1212 height 576
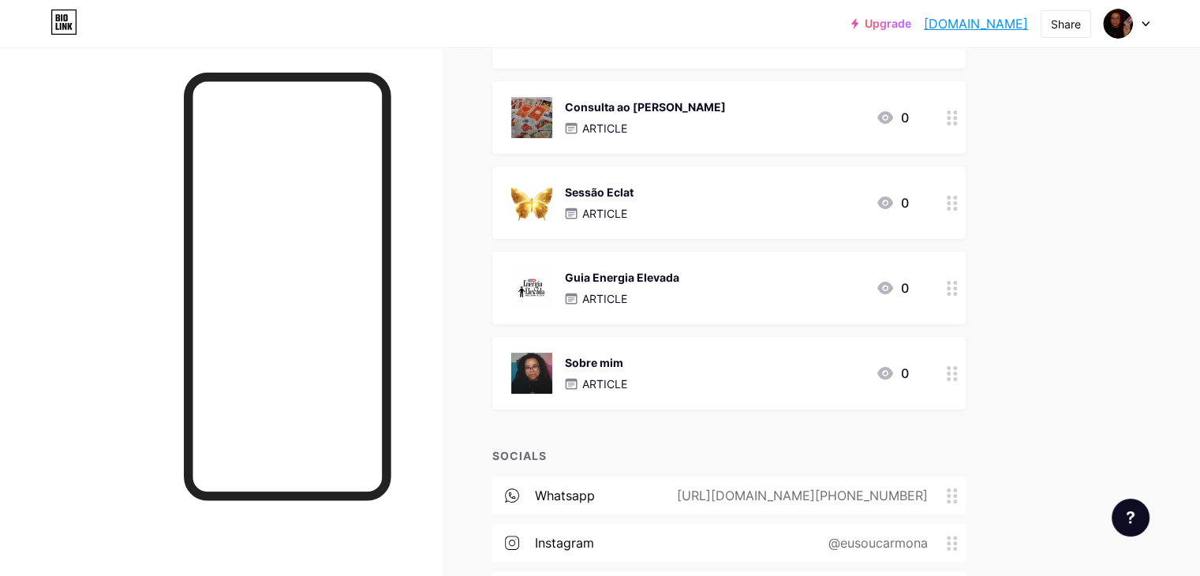
click at [788, 124] on div "Consulta ao [PERSON_NAME] ARTICLE 0" at bounding box center [710, 117] width 398 height 41
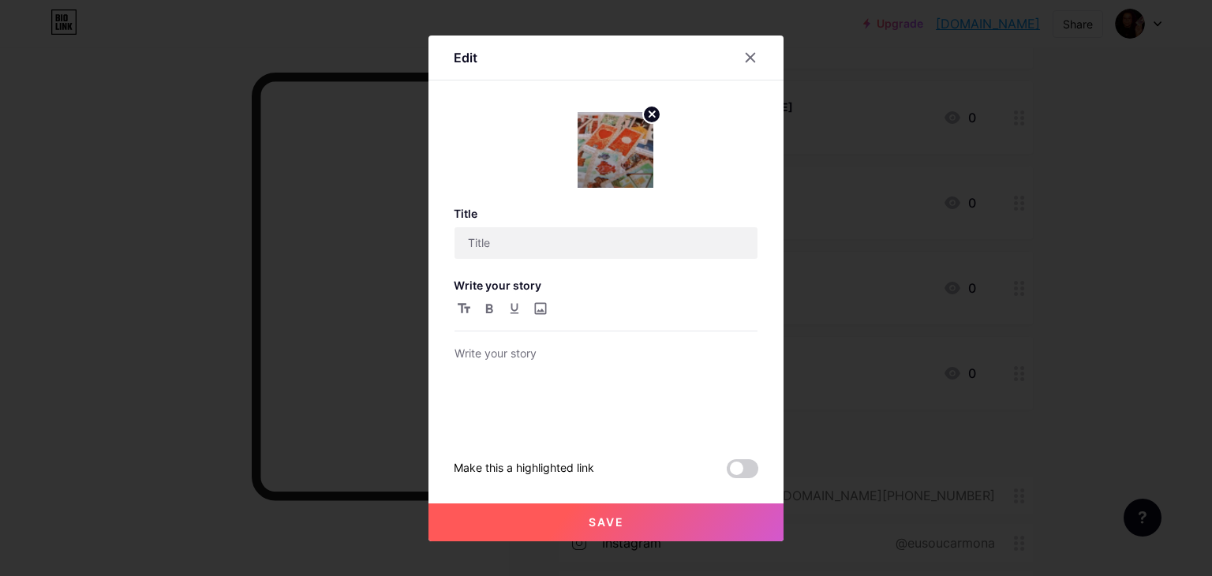
type input "Consulta ao [PERSON_NAME]"
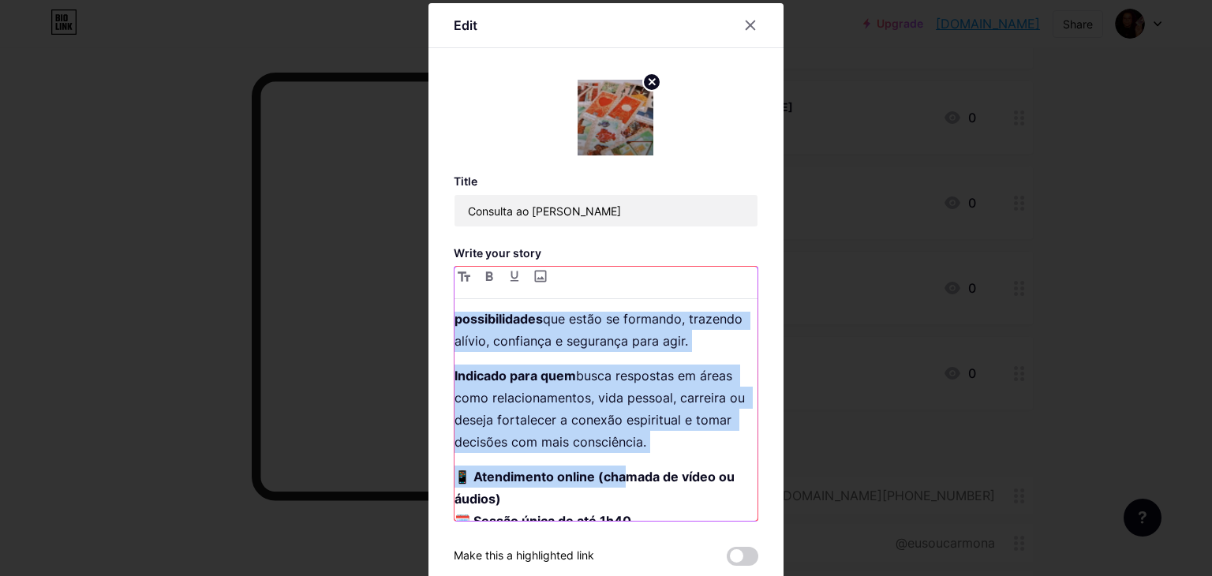
scroll to position [163, 0]
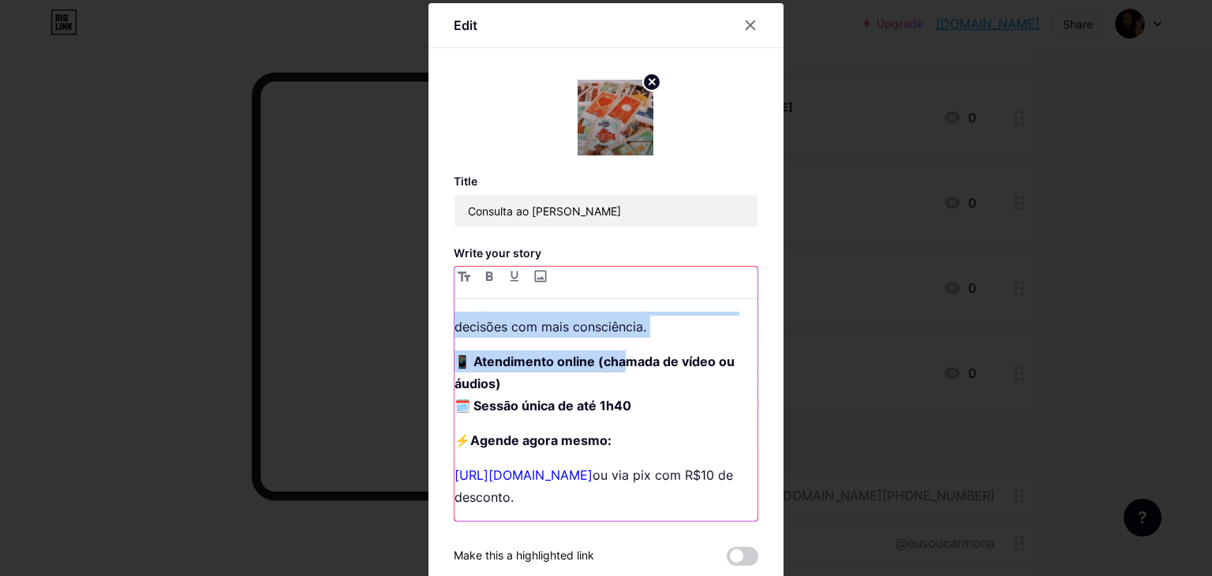
drag, startPoint x: 448, startPoint y: 322, endPoint x: 673, endPoint y: 525, distance: 302.9
click at [673, 525] on div "Title Consulta ao Tarot [PERSON_NAME] Write your story As cartas revelam mensag…" at bounding box center [606, 392] width 305 height 436
copy div "As cartas revelam mensagens do universo, mostram influências ocultas e apontam …"
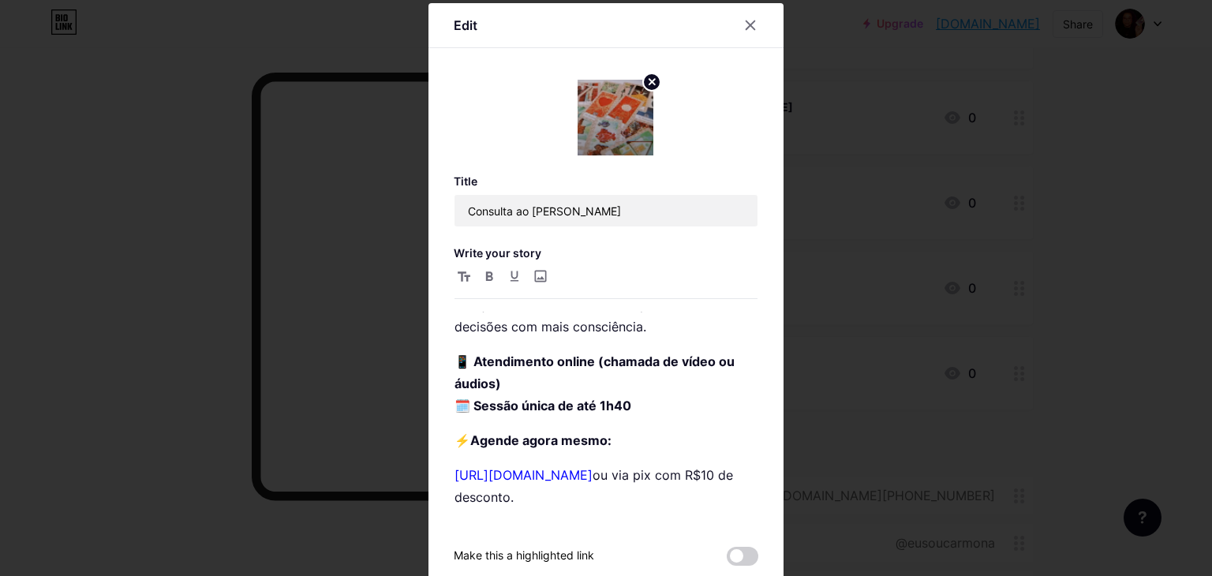
click at [996, 429] on div at bounding box center [606, 288] width 1212 height 576
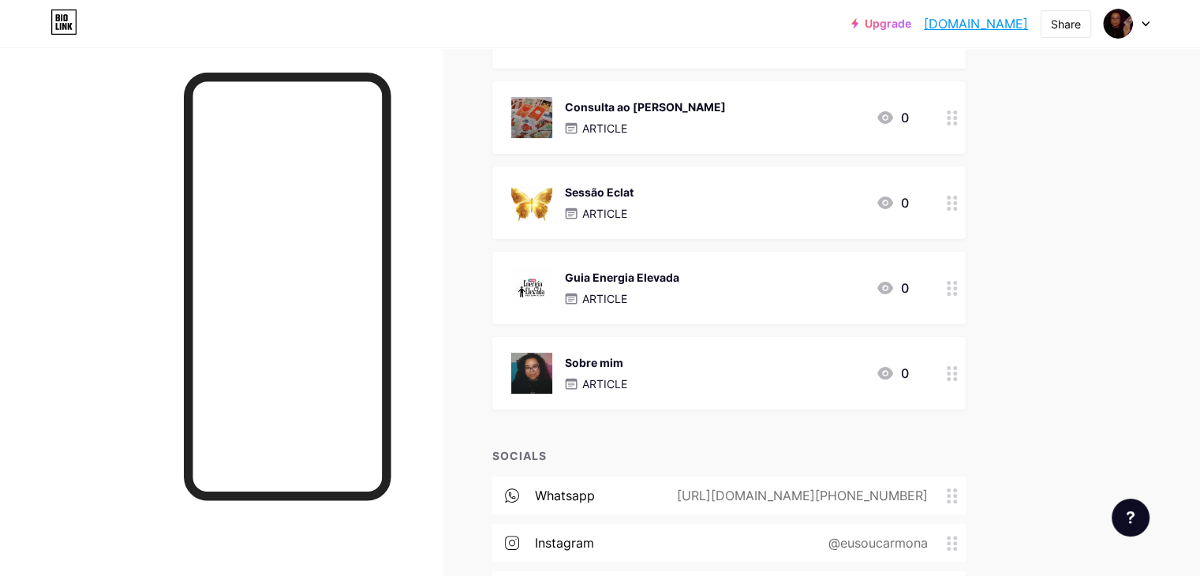
click at [859, 212] on div "Sessão Eclat ARTICLE 0" at bounding box center [710, 202] width 398 height 41
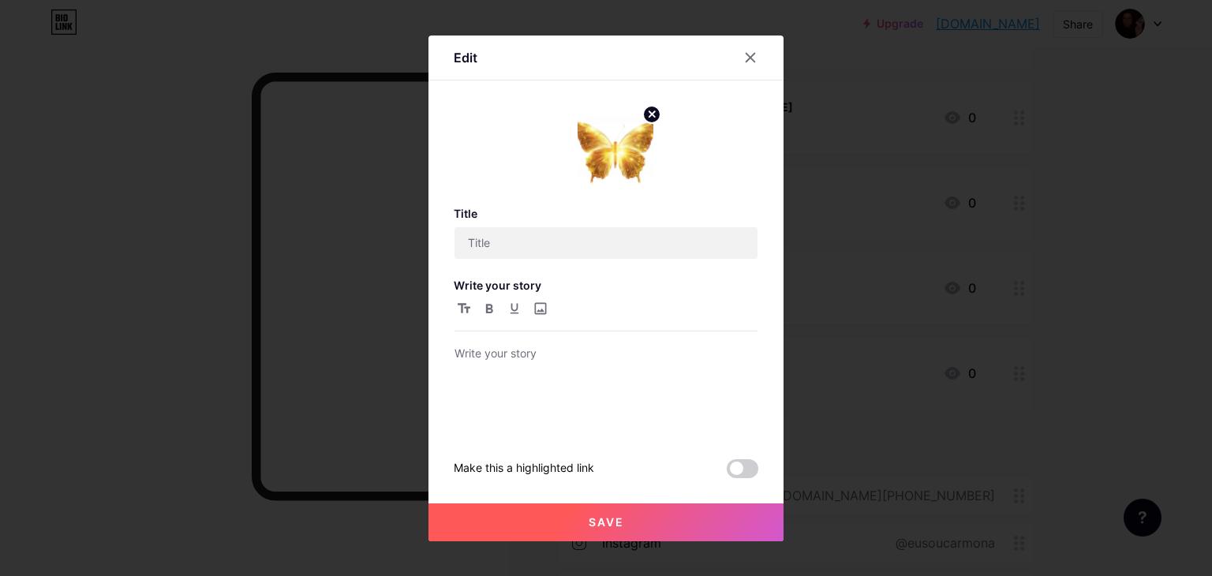
type input "Sessão Eclat"
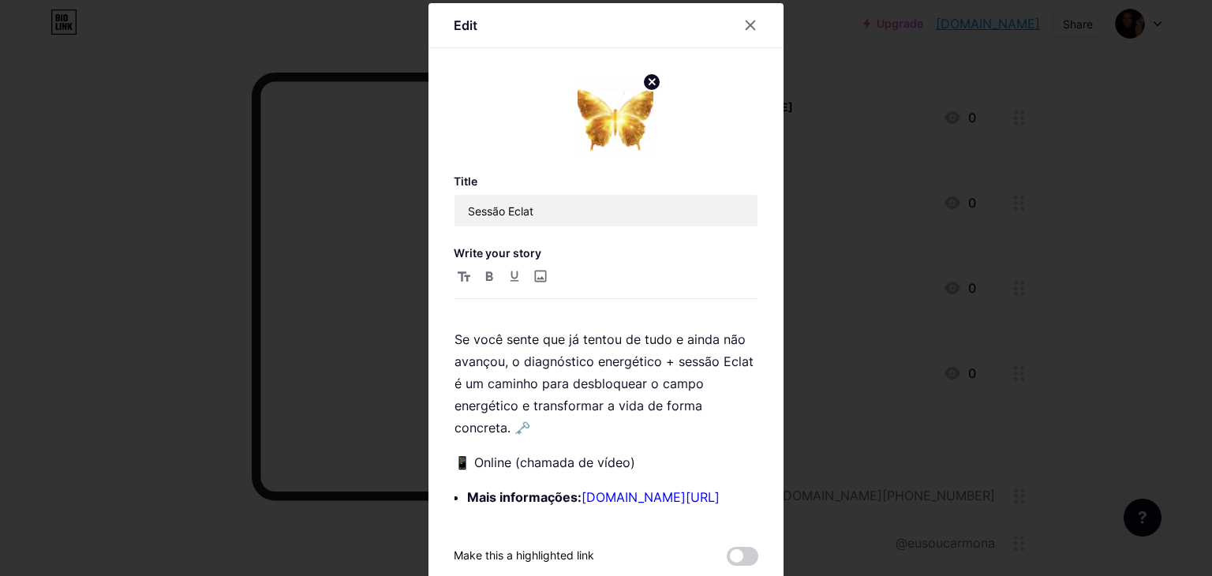
scroll to position [782, 0]
click at [987, 362] on div at bounding box center [606, 288] width 1212 height 576
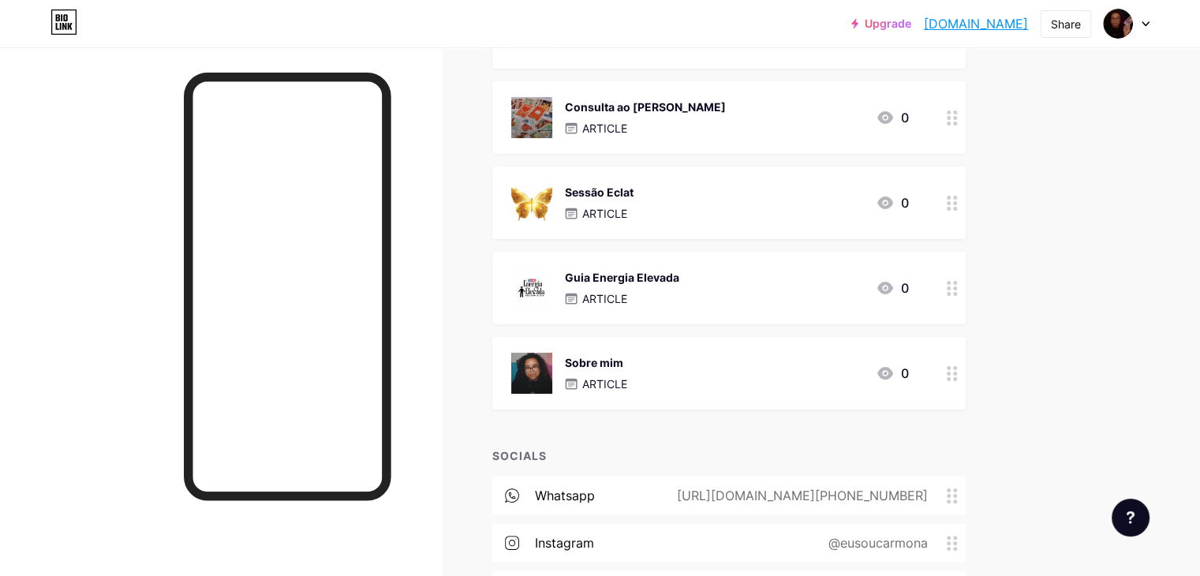
click at [809, 126] on div "Consulta ao [PERSON_NAME] ARTICLE 0" at bounding box center [710, 117] width 398 height 41
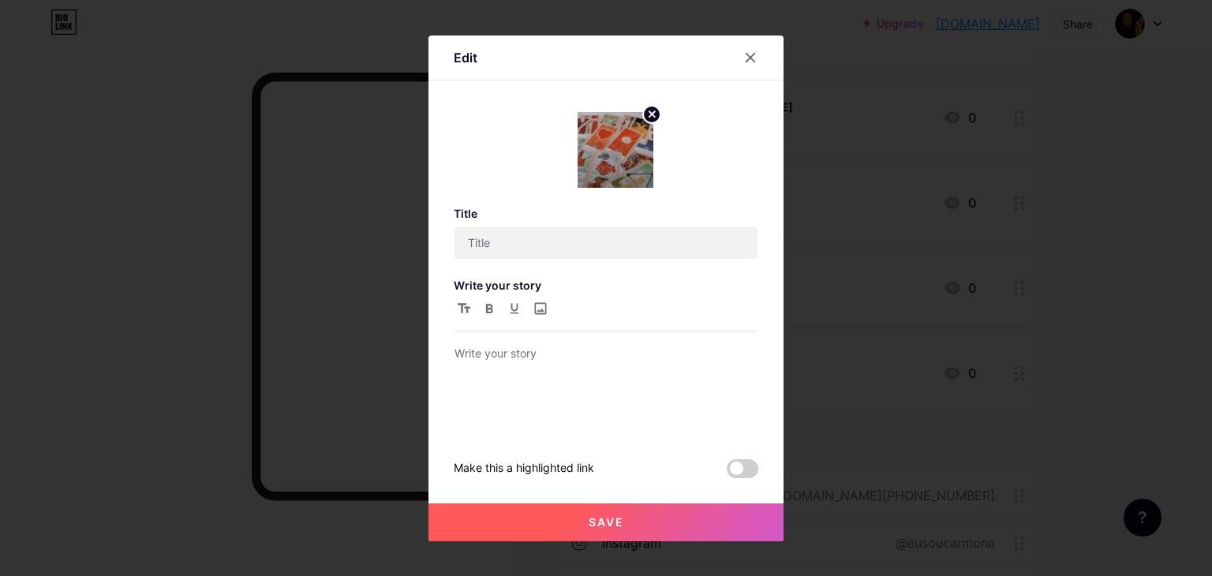
type input "Consulta ao [PERSON_NAME]"
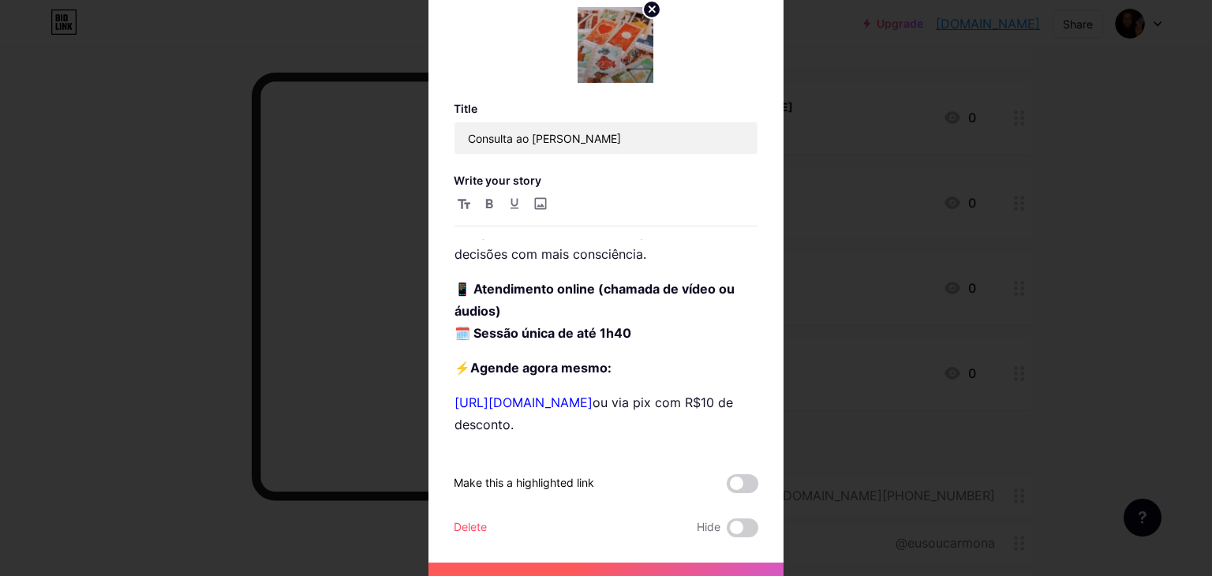
scroll to position [79, 0]
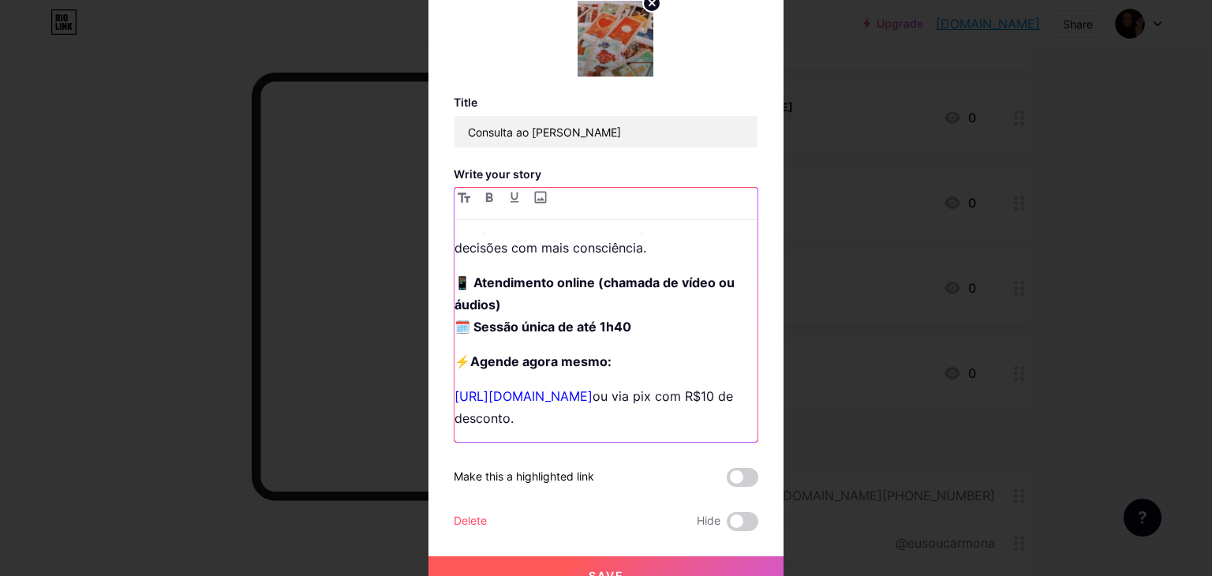
drag, startPoint x: 451, startPoint y: 360, endPoint x: 533, endPoint y: 421, distance: 102.1
click at [533, 421] on div "As cartas revelam mensagens do universo, mostram influências ocultas e apontam …" at bounding box center [606, 337] width 303 height 209
copy div "⚡ Agende agora mesmo: [URL][DOMAIN_NAME] ou via pix com R$10 de desconto."
click at [1047, 345] on div at bounding box center [606, 209] width 1212 height 576
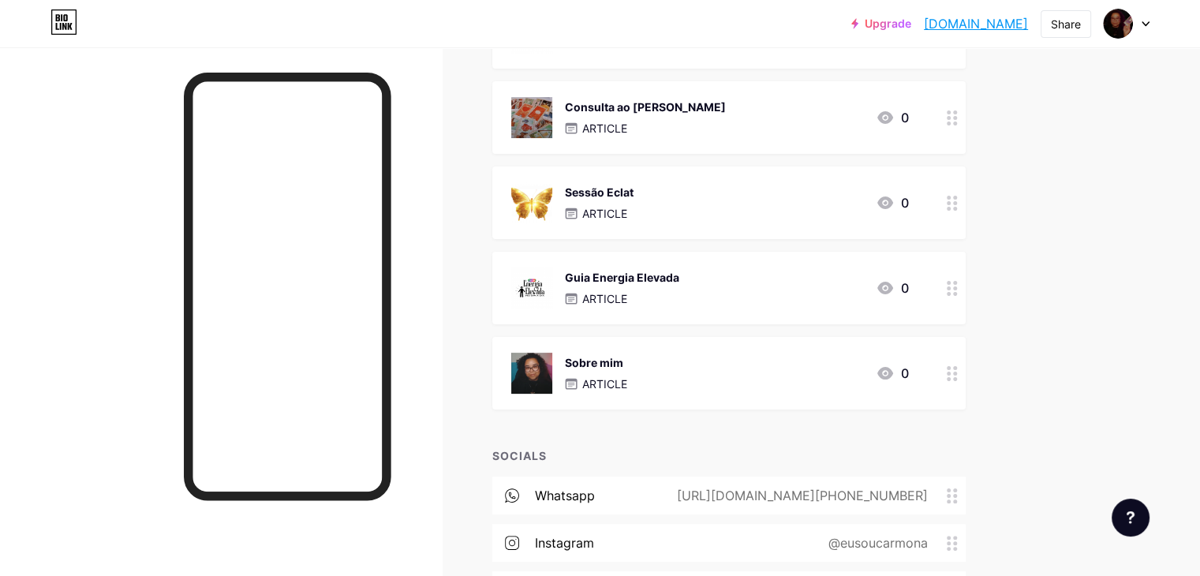
click at [838, 195] on div "Sessão Eclat ARTICLE 0" at bounding box center [710, 202] width 398 height 41
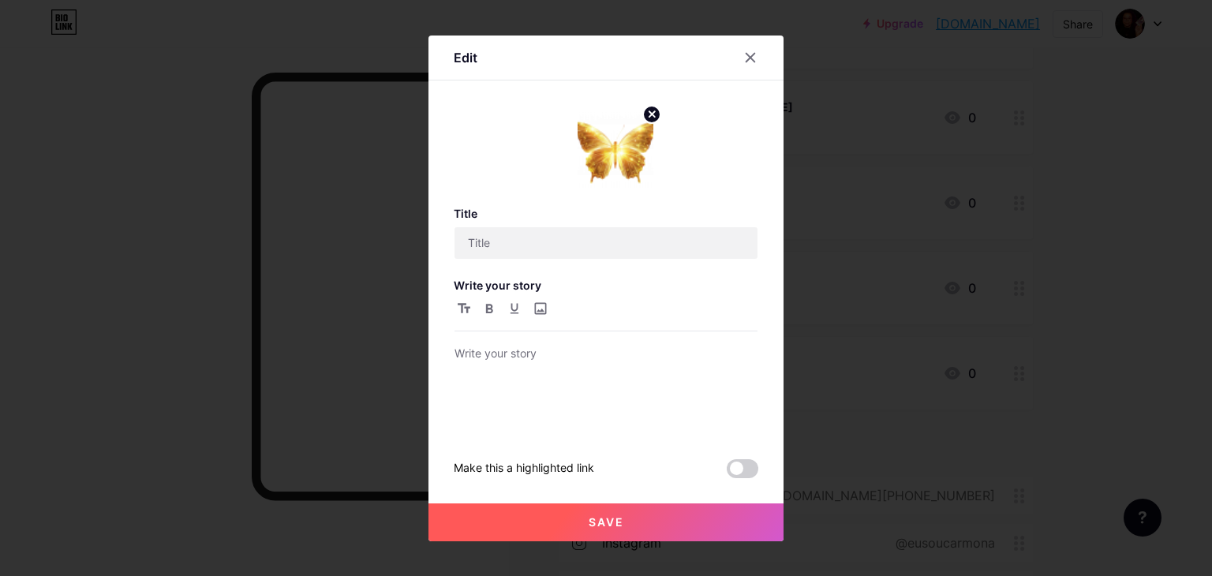
type input "Sessão Eclat"
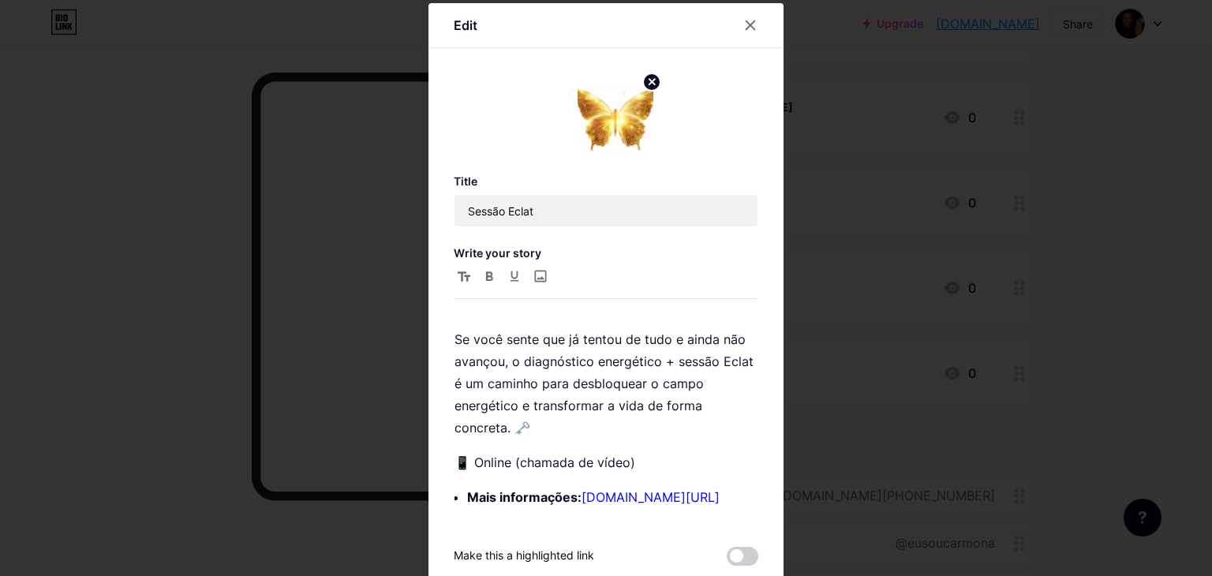
scroll to position [782, 0]
click at [458, 496] on div "A sessão Eclat é um tratamento energético e espiritual que atua profundamente n…" at bounding box center [606, 416] width 303 height 209
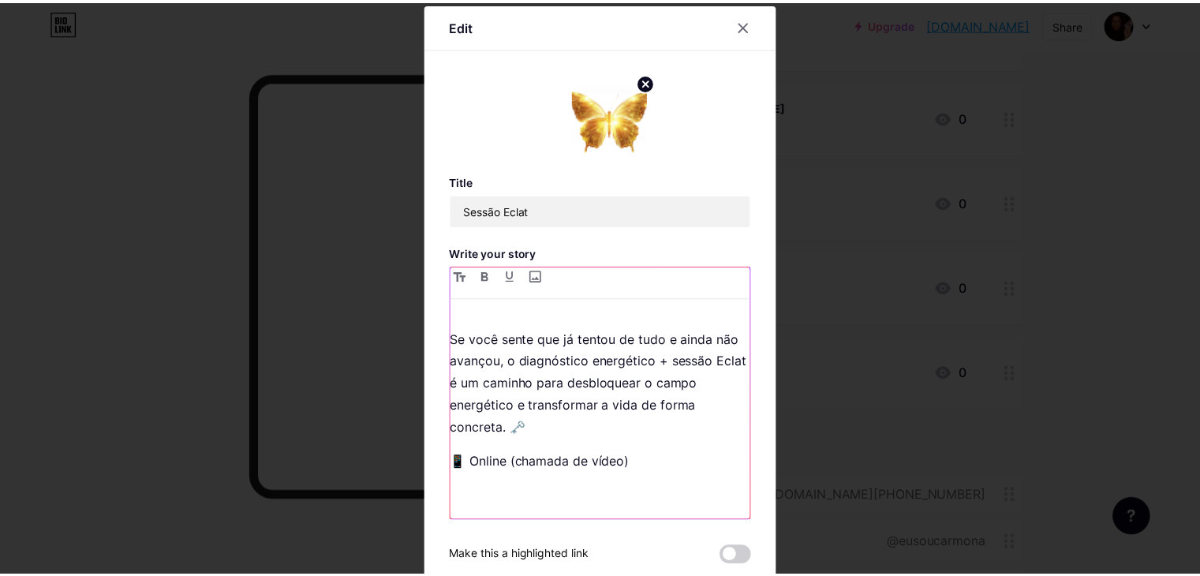
scroll to position [826, 0]
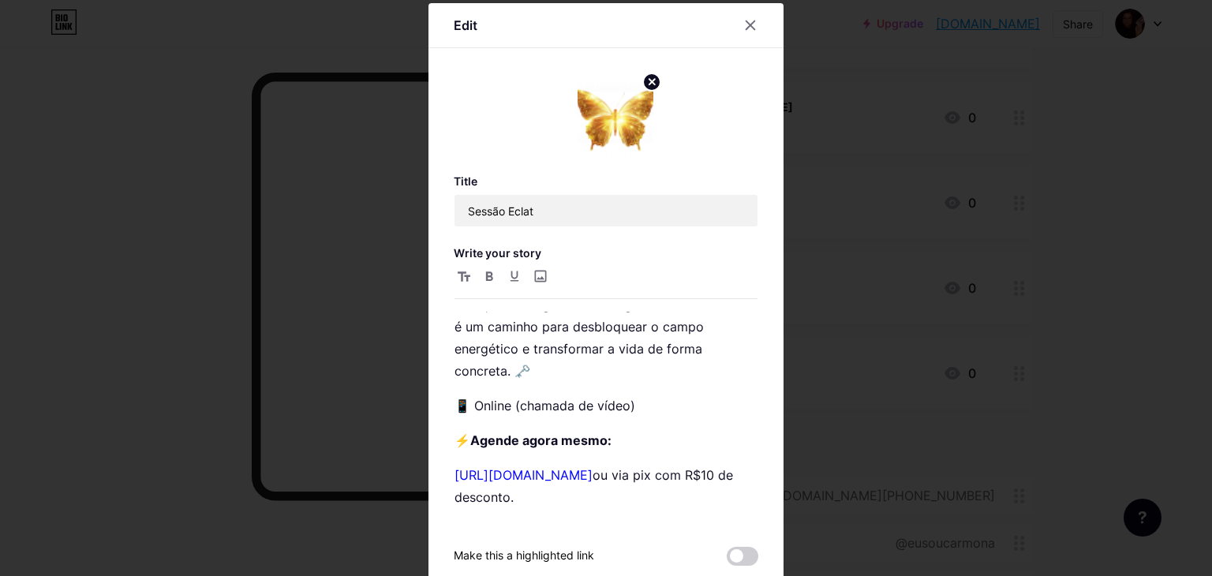
click at [1095, 291] on div at bounding box center [606, 288] width 1212 height 576
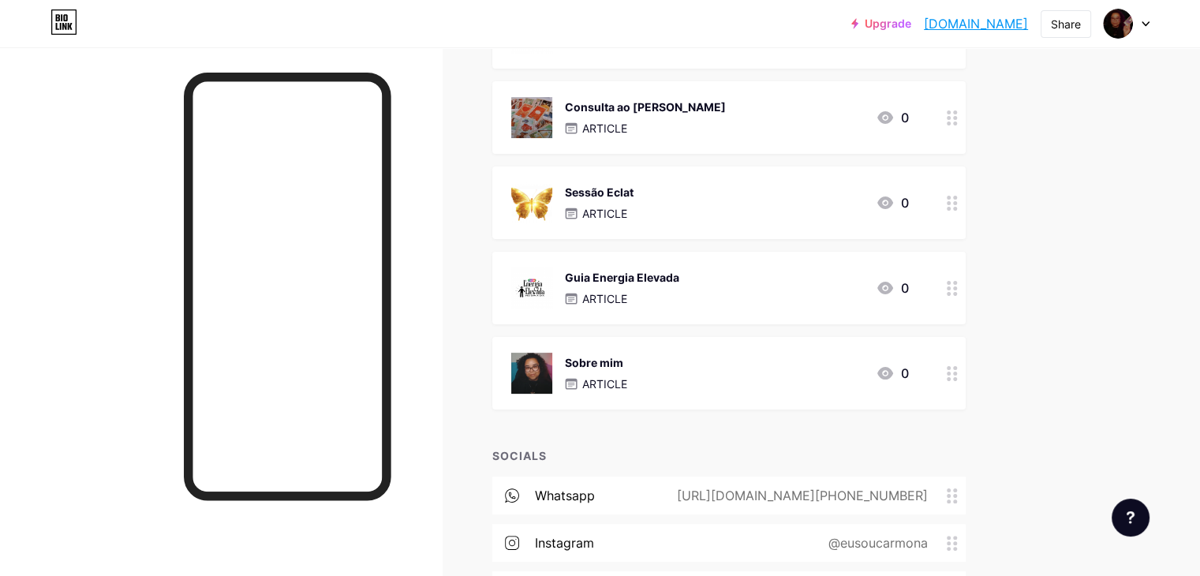
click at [844, 197] on div "Sessão Eclat ARTICLE 0" at bounding box center [710, 202] width 398 height 41
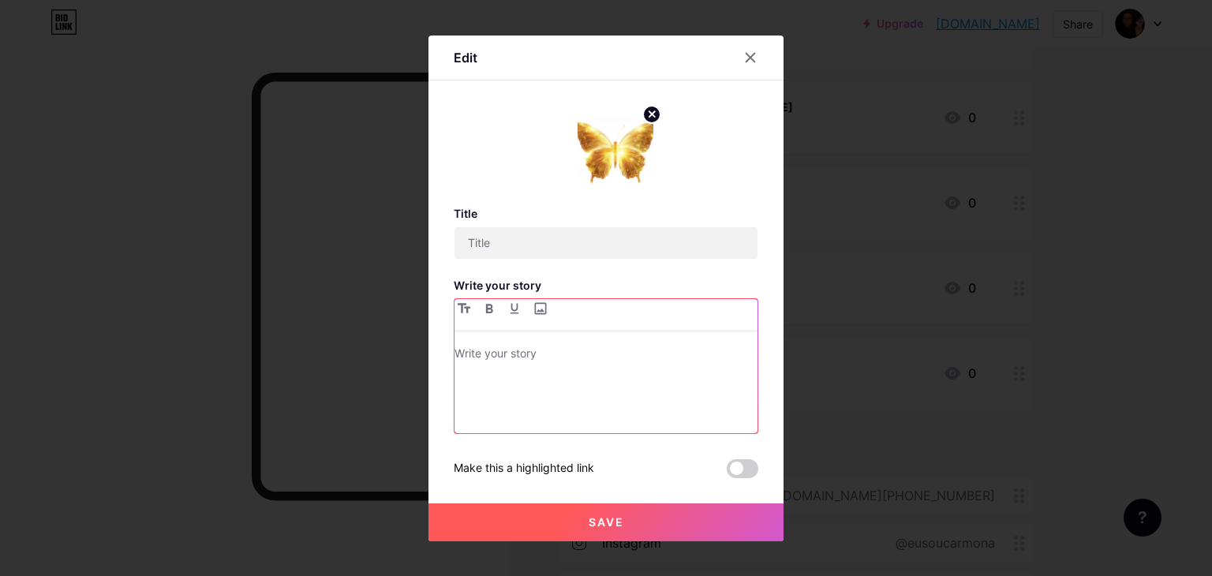
click at [627, 399] on div at bounding box center [606, 388] width 303 height 89
click at [622, 422] on div at bounding box center [606, 388] width 303 height 89
click at [627, 354] on p at bounding box center [606, 355] width 303 height 22
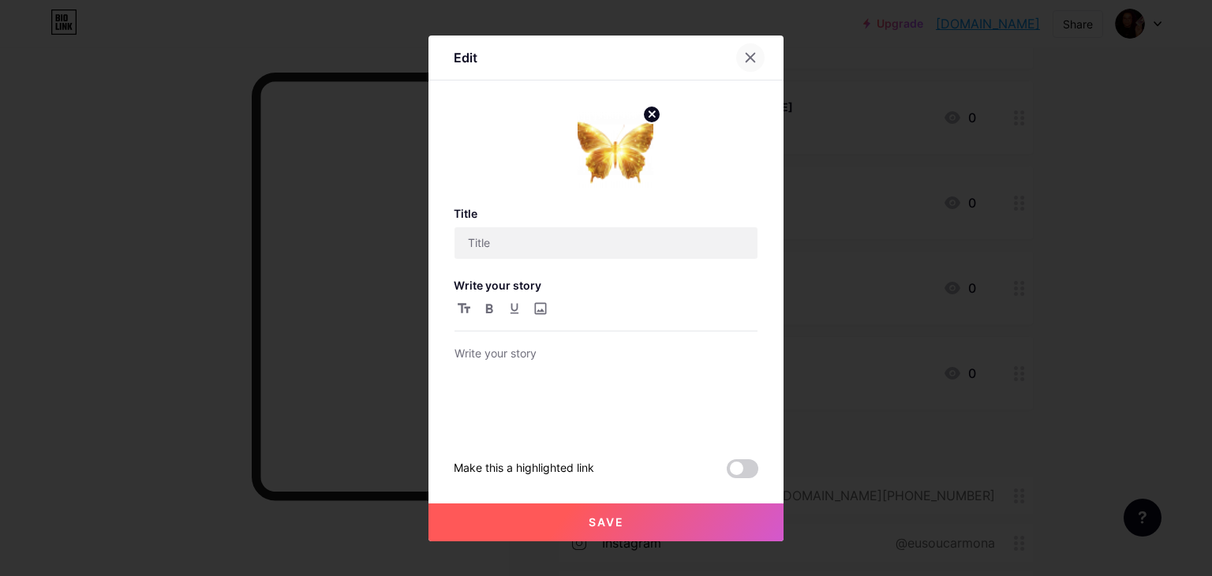
click at [753, 59] on icon at bounding box center [750, 57] width 13 height 13
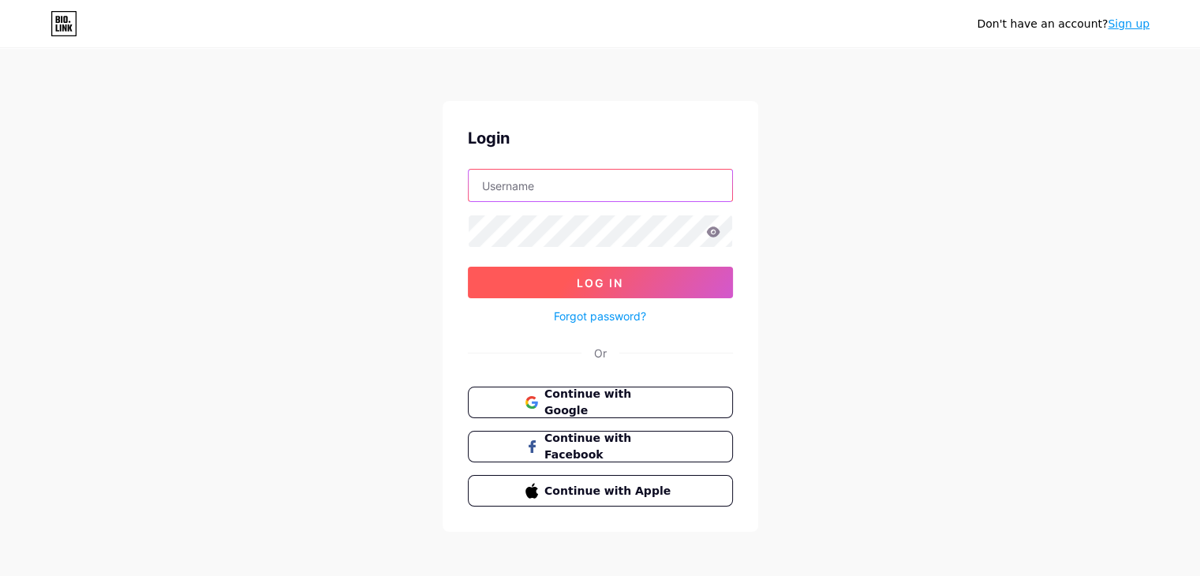
type input "eusoucarmona"
click at [668, 282] on button "Log In" at bounding box center [600, 283] width 265 height 32
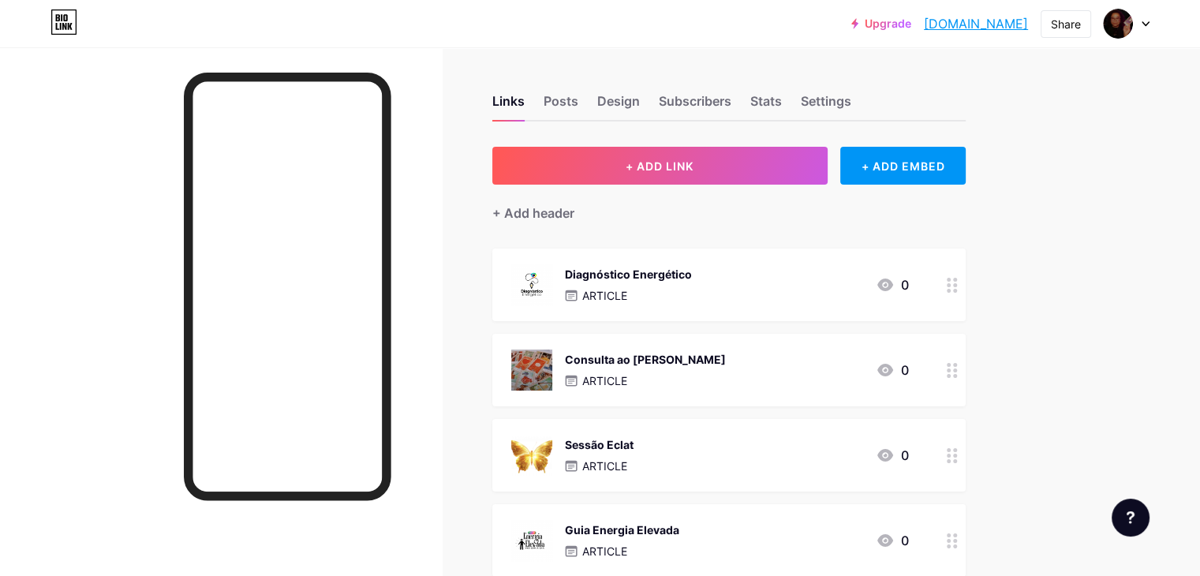
click at [790, 443] on div "Sessão Eclat ARTICLE 0" at bounding box center [710, 455] width 398 height 41
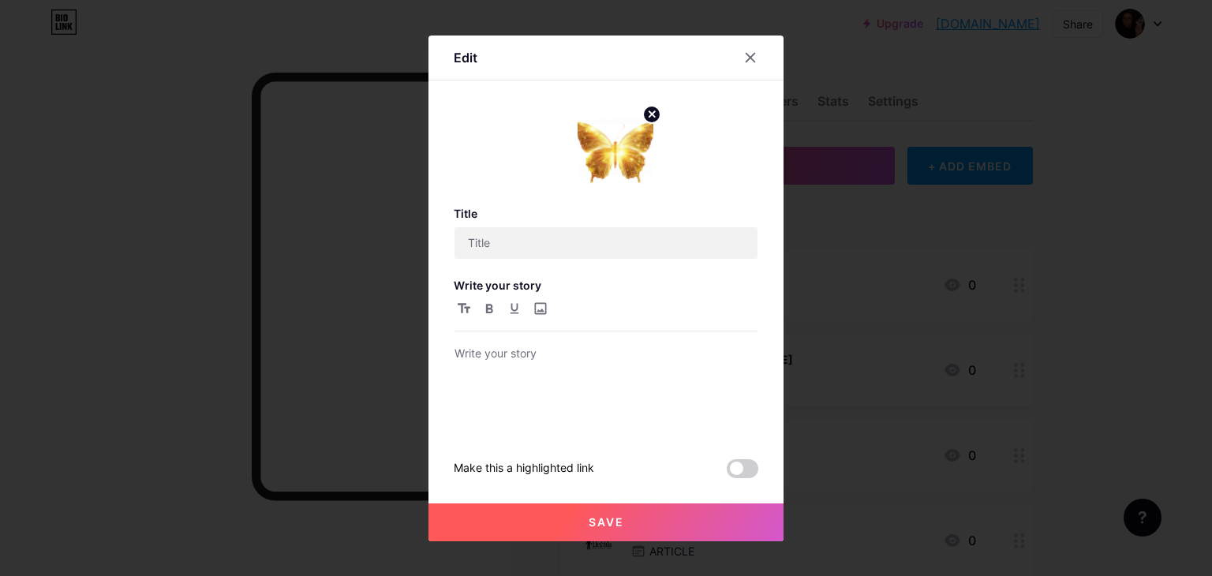
type input "Sessão Eclat"
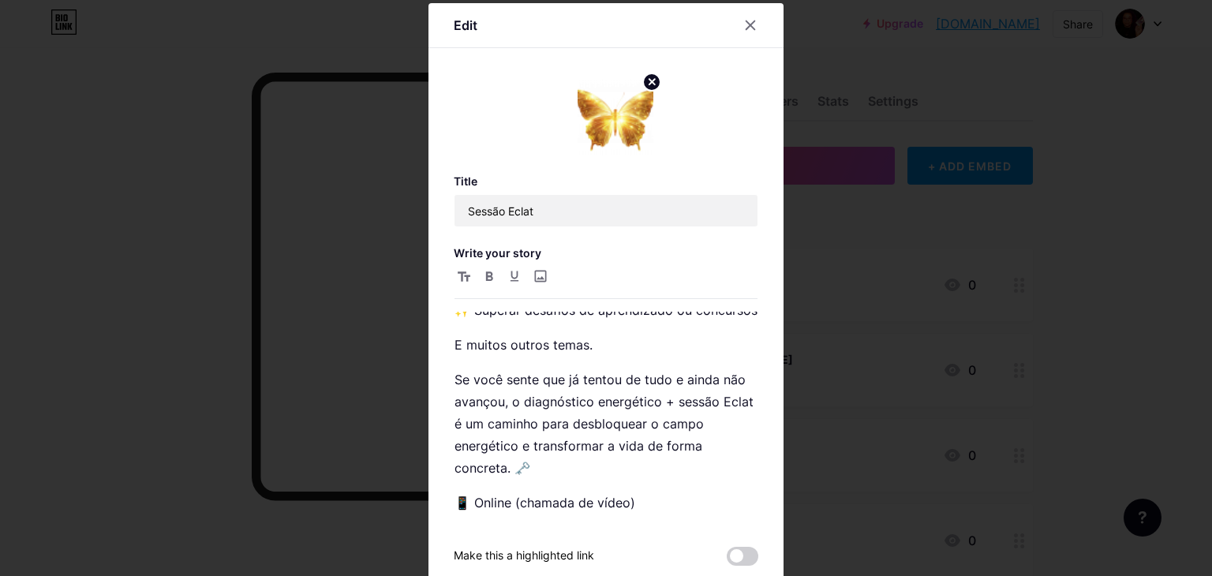
scroll to position [782, 0]
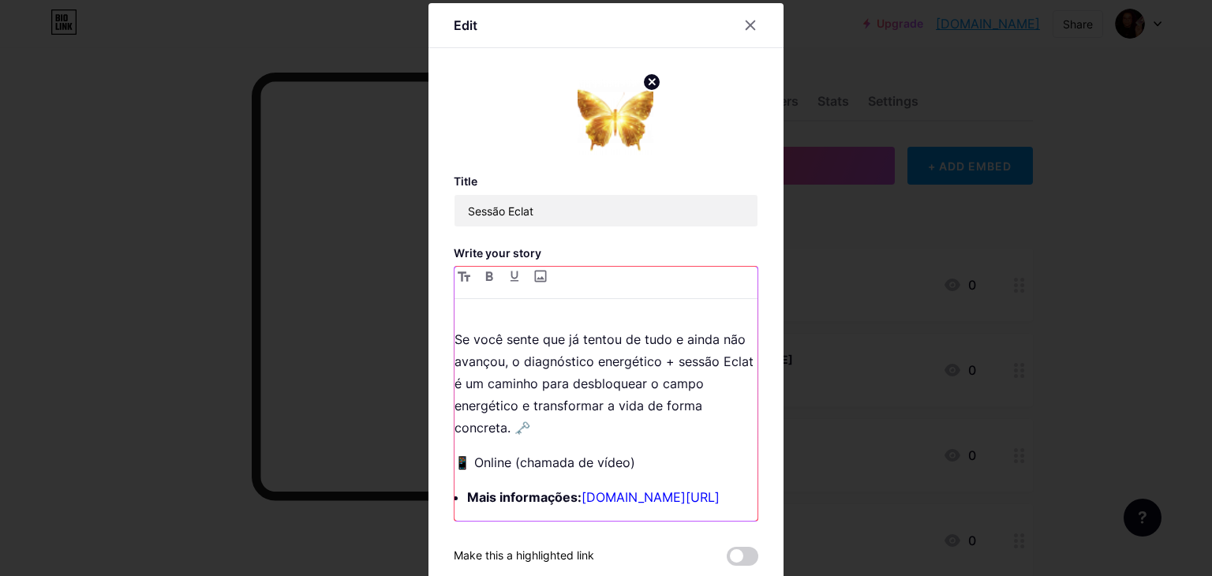
click at [584, 474] on div "A sessão Eclat é um tratamento energético e espiritual que atua profundamente n…" at bounding box center [606, 416] width 303 height 209
click at [521, 493] on strong "Mais informações:" at bounding box center [524, 497] width 114 height 16
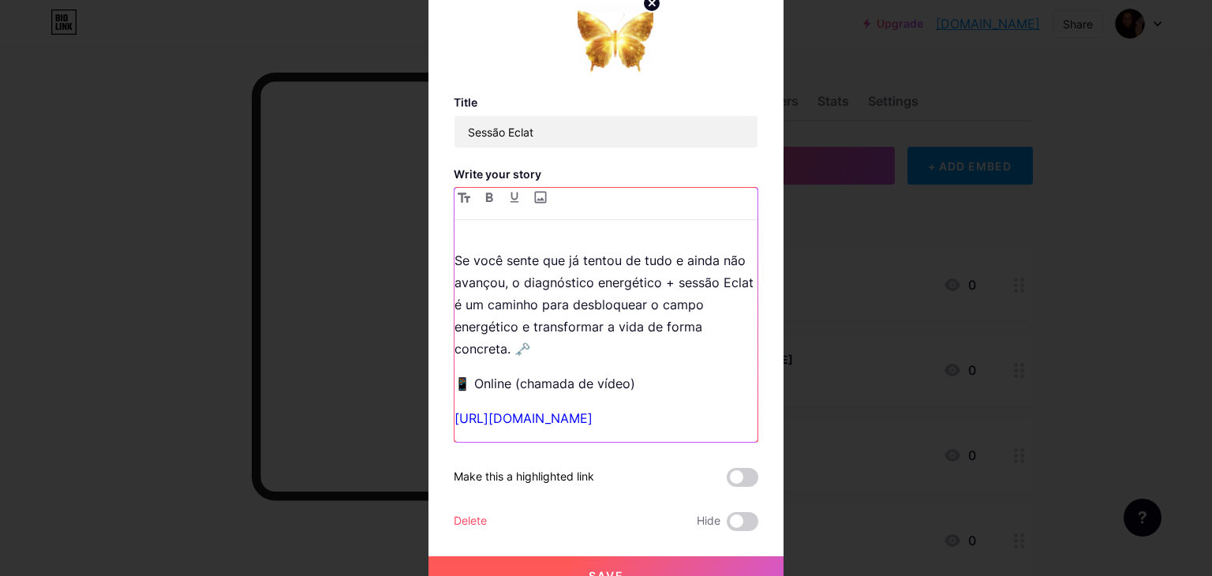
scroll to position [99, 0]
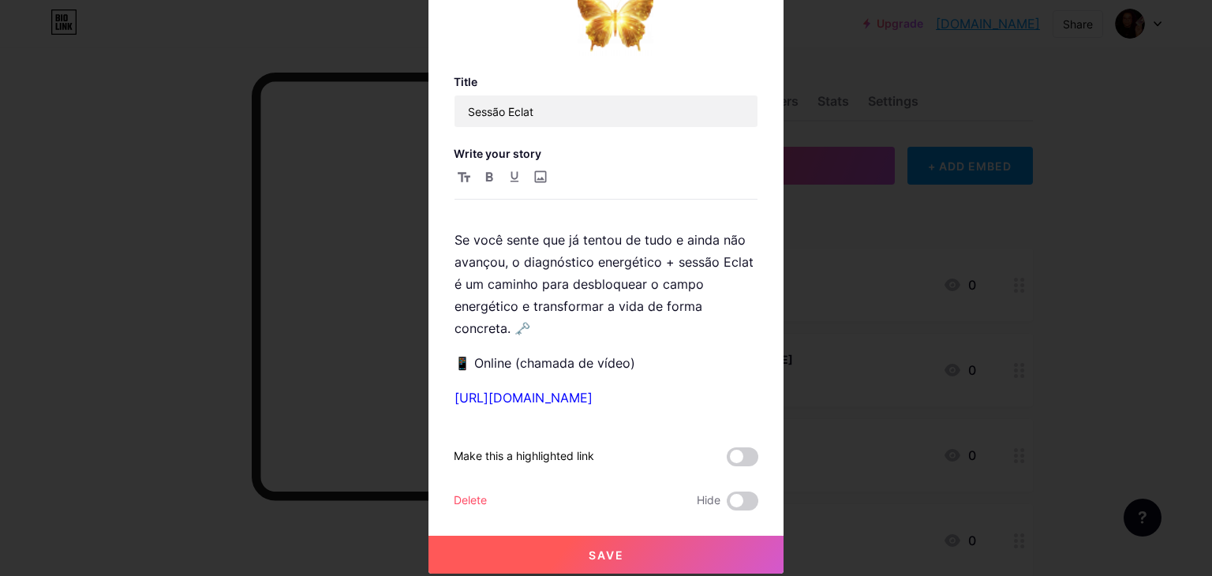
click at [631, 554] on button "Save" at bounding box center [606, 555] width 355 height 38
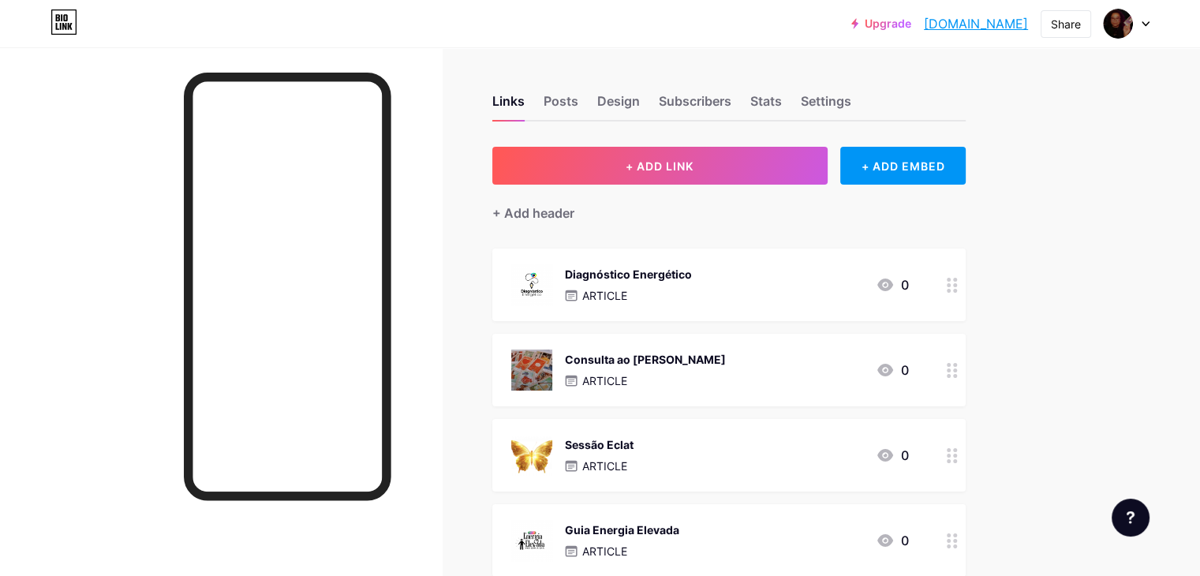
click at [808, 447] on div "Sessão Eclat ARTICLE 0" at bounding box center [710, 455] width 398 height 41
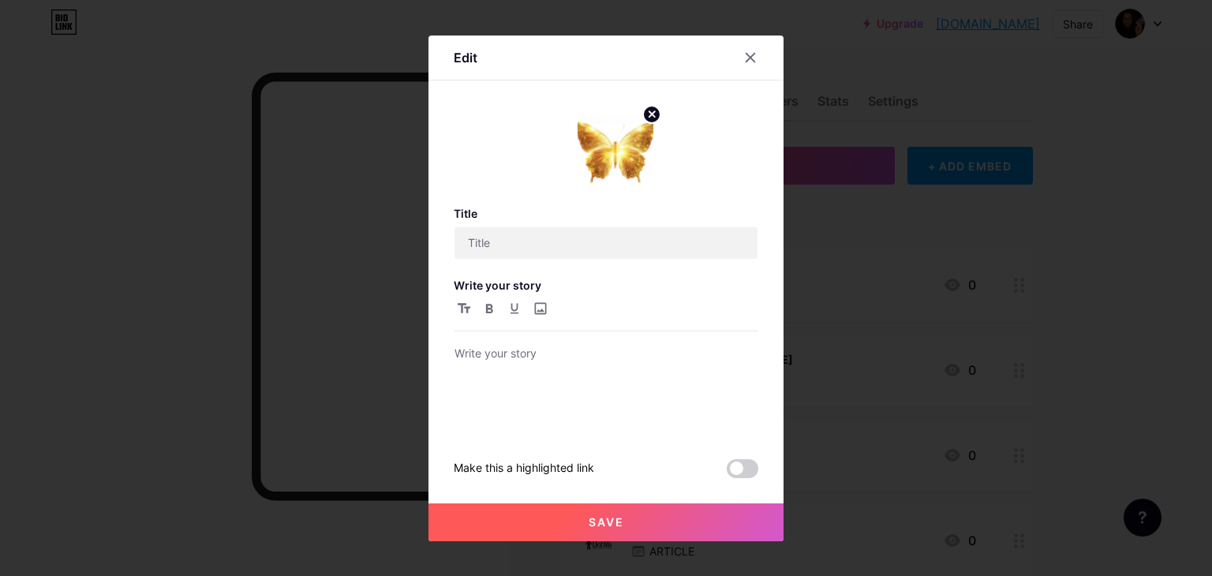
type input "Sessão Eclat"
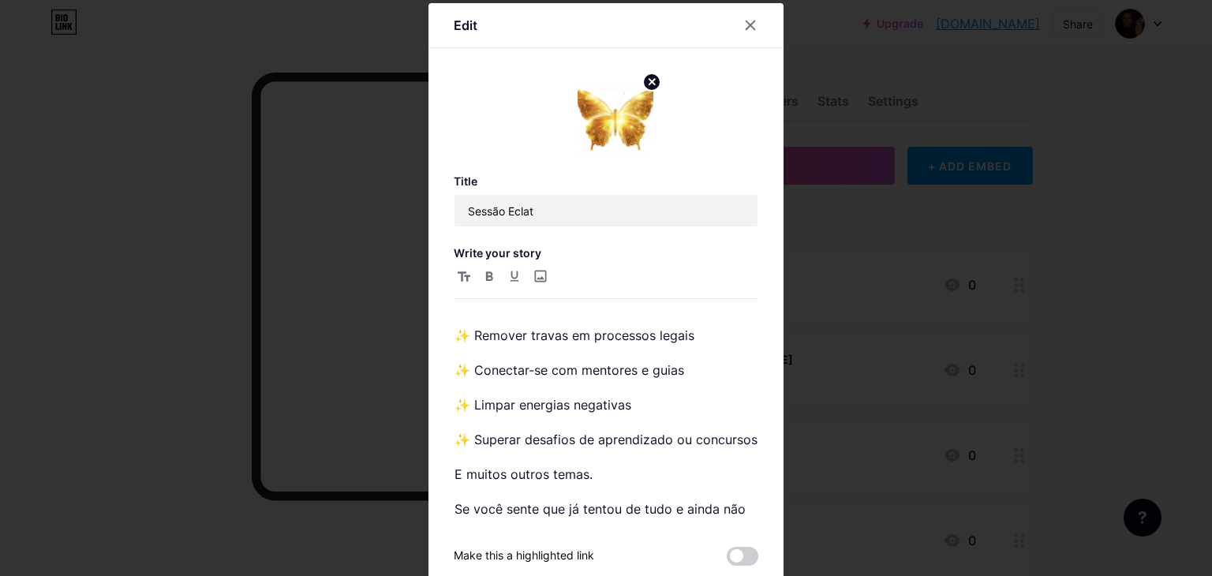
scroll to position [710, 0]
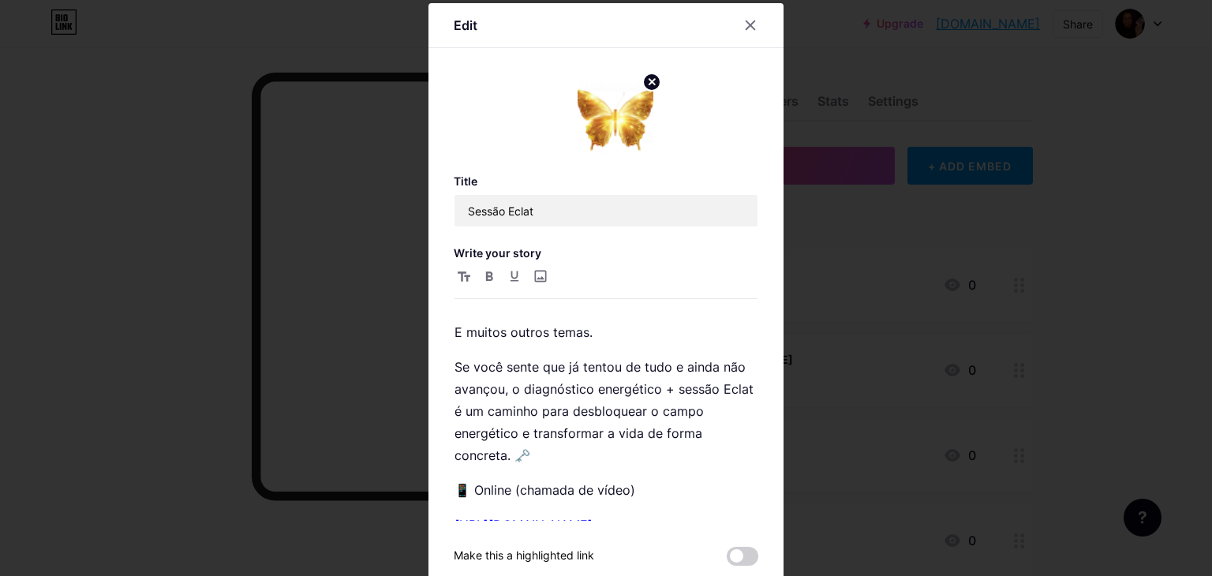
click at [902, 447] on div at bounding box center [606, 288] width 1212 height 576
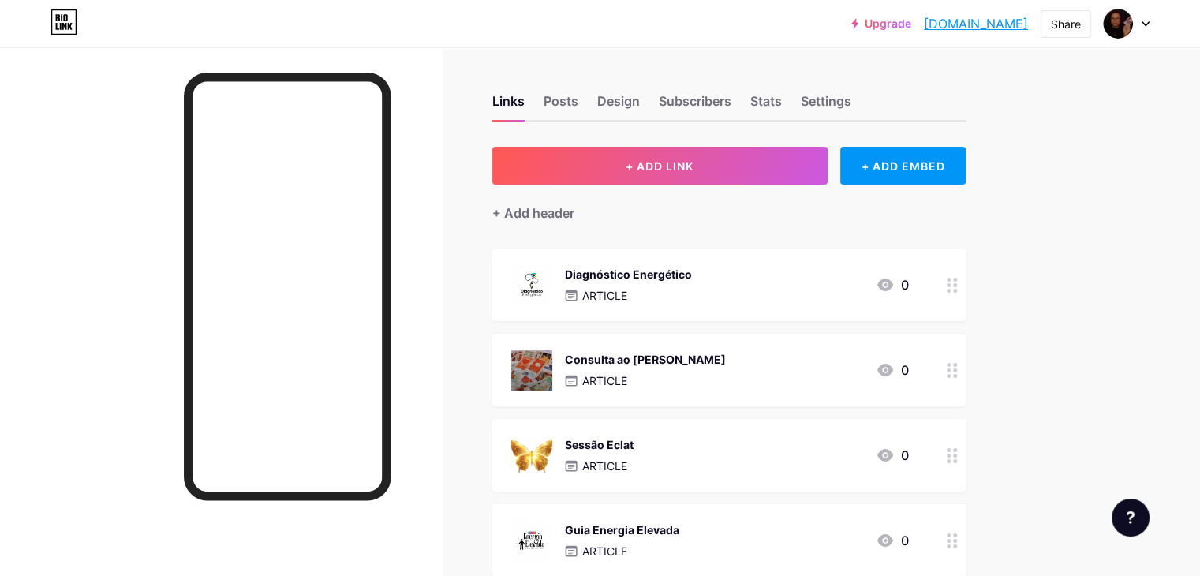
click at [778, 359] on div "Consulta ao [PERSON_NAME] ARTICLE 0" at bounding box center [710, 370] width 398 height 41
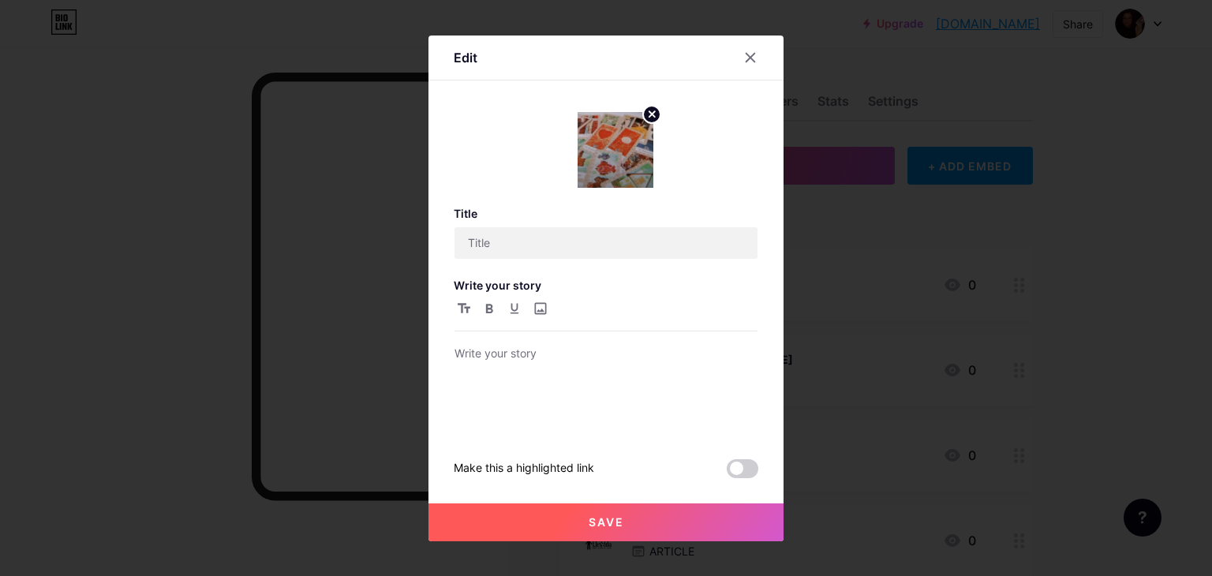
type input "Consulta ao [PERSON_NAME]"
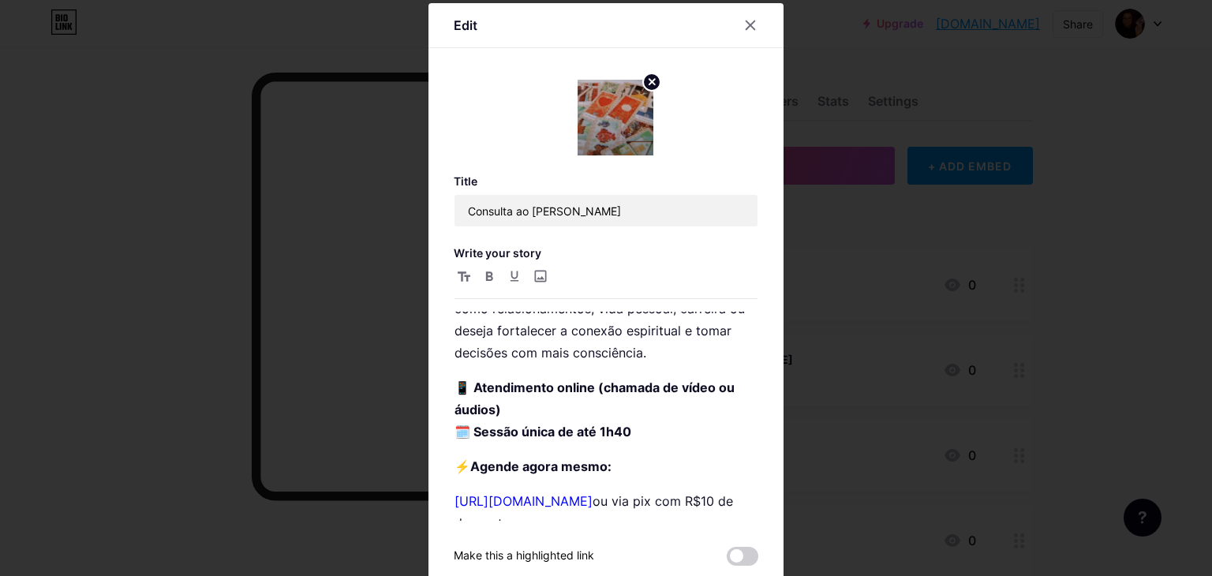
scroll to position [163, 0]
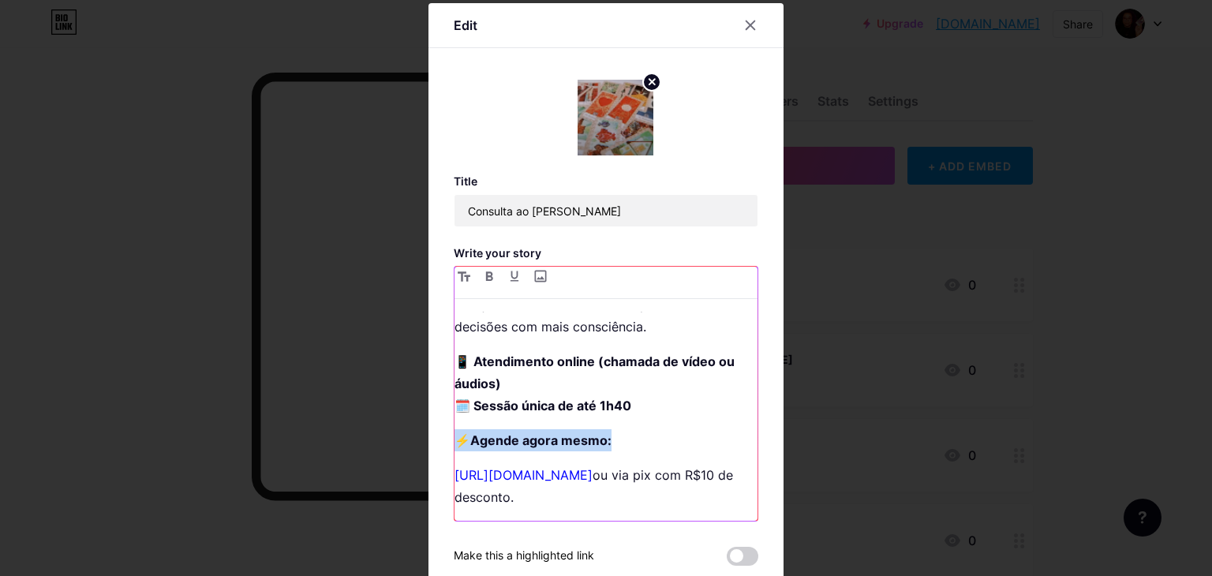
drag, startPoint x: 454, startPoint y: 445, endPoint x: 626, endPoint y: 446, distance: 172.0
click at [626, 446] on p "⚡ Agende agora mesmo:" at bounding box center [606, 440] width 303 height 22
click at [500, 433] on strong "Agende agora mesmo:" at bounding box center [540, 440] width 141 height 16
drag, startPoint x: 455, startPoint y: 441, endPoint x: 622, endPoint y: 432, distance: 167.6
click at [622, 432] on p "⚡ Agende agora mesmo:" at bounding box center [606, 440] width 303 height 22
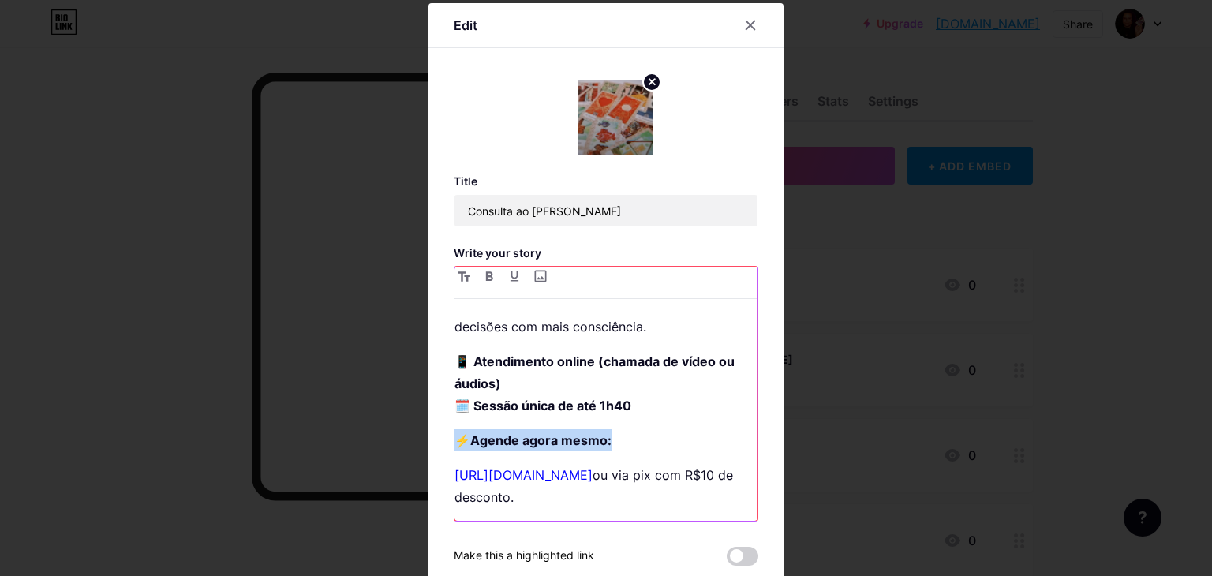
copy p "⚡ Agende agora mesmo:"
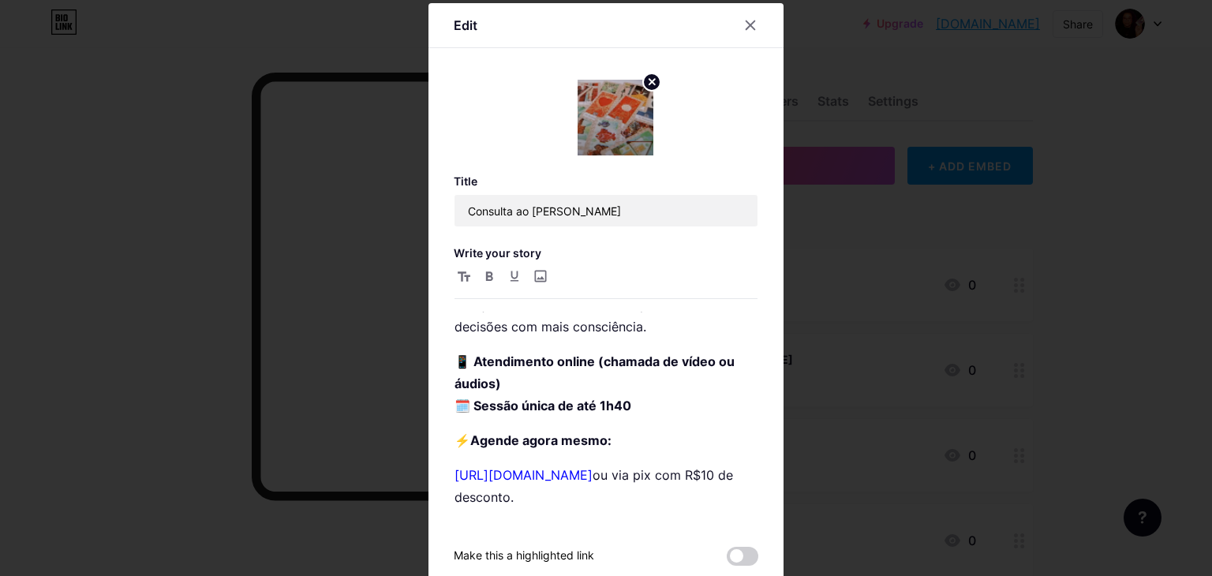
click at [979, 387] on div at bounding box center [606, 288] width 1212 height 576
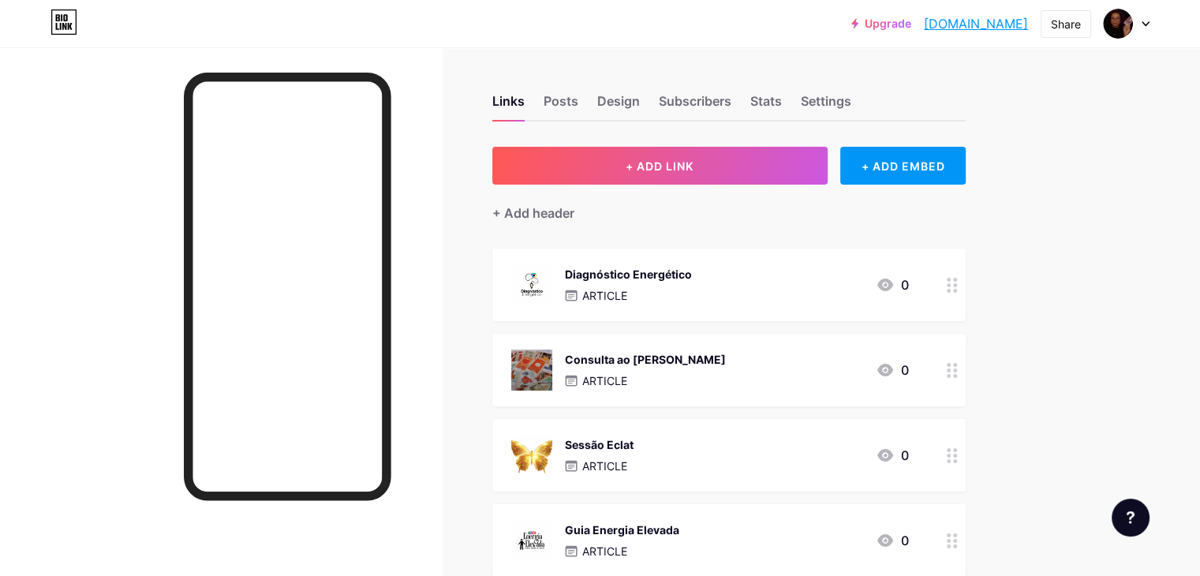
click at [789, 445] on div "Sessão Eclat ARTICLE 0" at bounding box center [710, 455] width 398 height 41
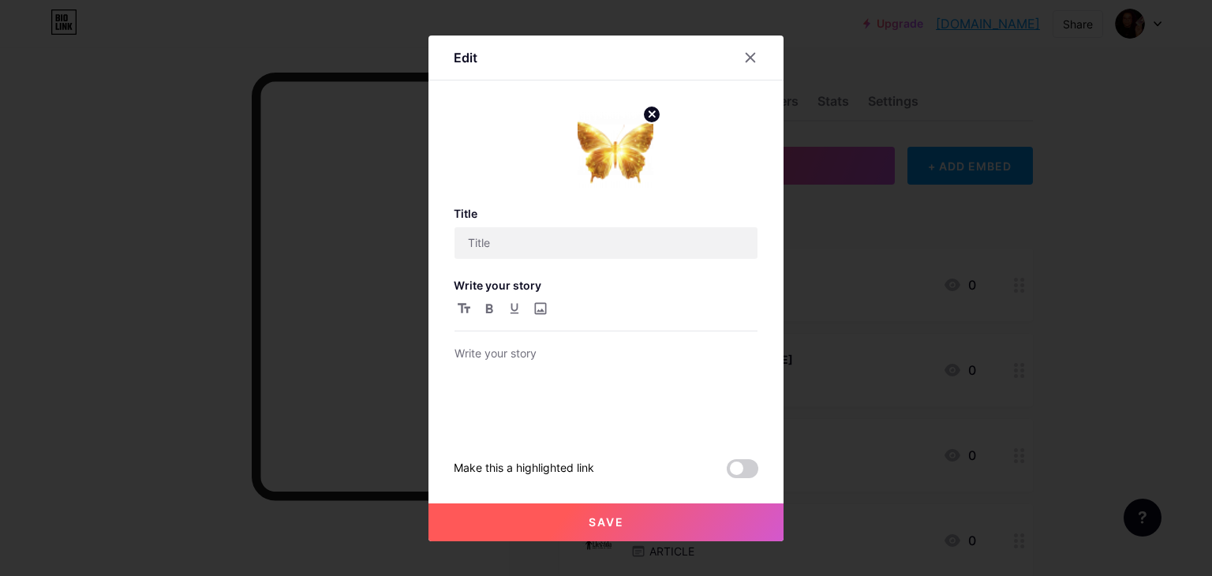
type input "Sessão Eclat"
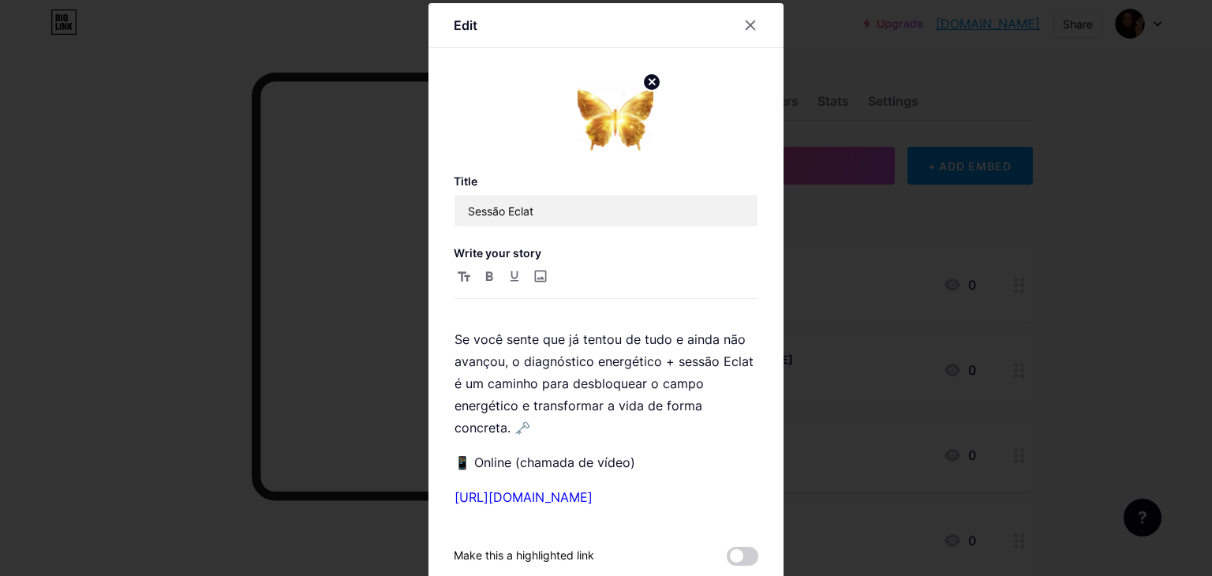
scroll to position [782, 0]
click at [654, 500] on p "https://mpago.li/2UW6WRs" at bounding box center [606, 497] width 303 height 22
click at [648, 470] on p "📱 Online (chamada de vídeo)" at bounding box center [606, 462] width 303 height 22
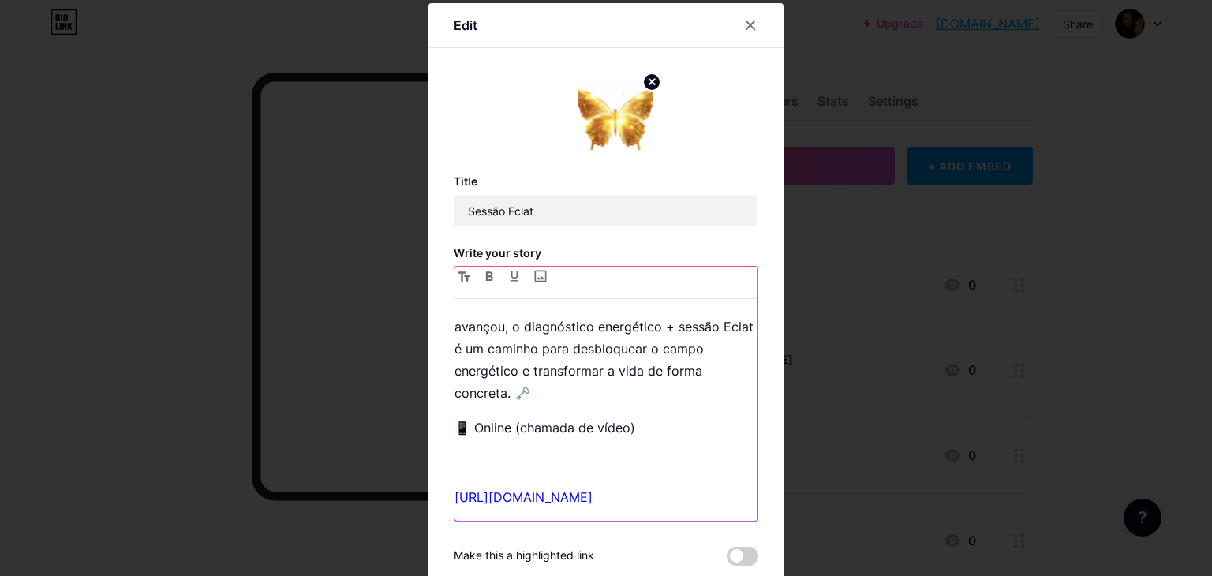
paste div
click at [644, 492] on p "https://mpago.li/2UW6WRs" at bounding box center [606, 497] width 303 height 22
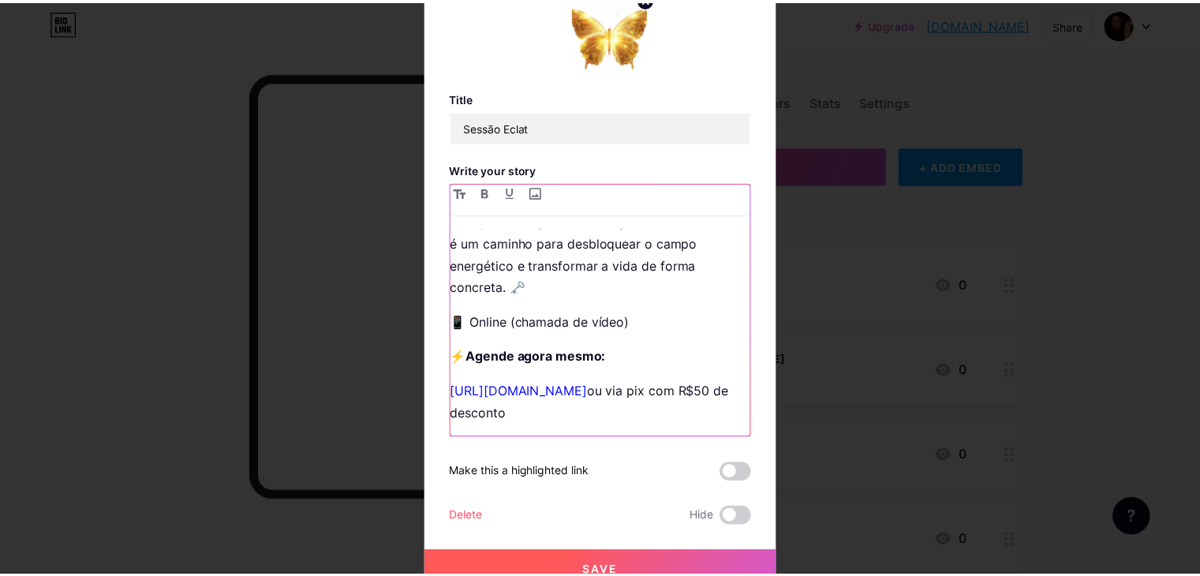
scroll to position [99, 0]
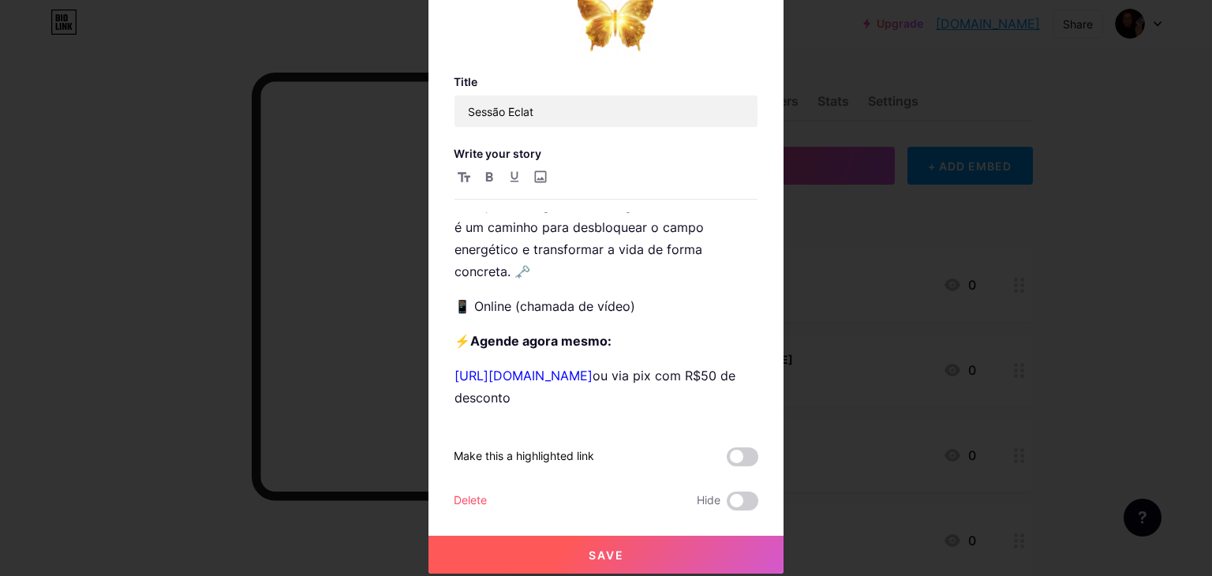
click at [616, 552] on span "Save" at bounding box center [607, 554] width 36 height 13
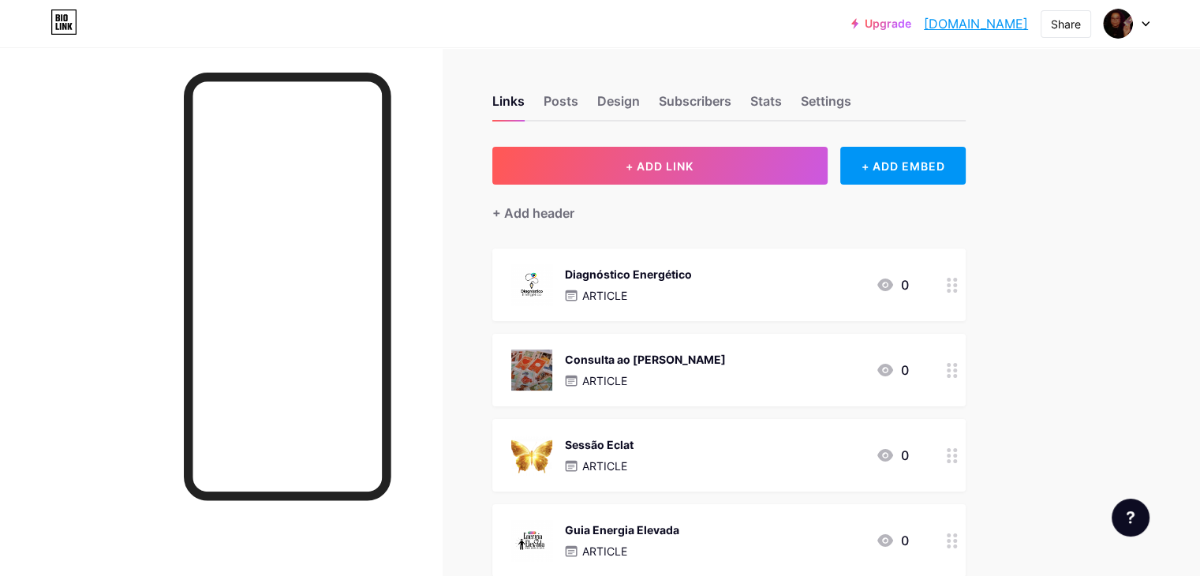
click at [1032, 365] on div "Links Posts Design Subscribers Stats Settings + ADD LINK + ADD EMBED + Add head…" at bounding box center [516, 517] width 1032 height 941
